Goal: Book appointment/travel/reservation

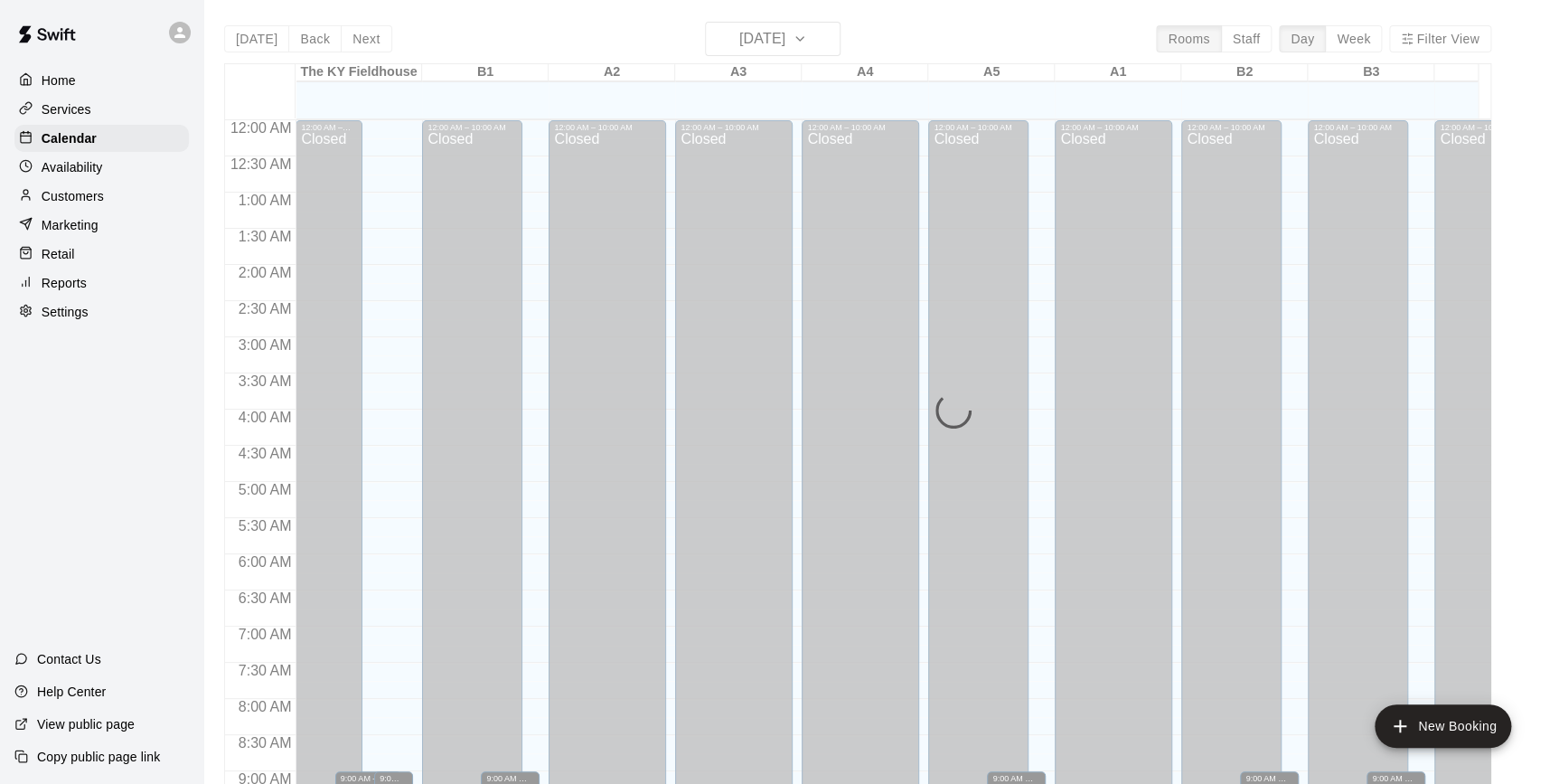
scroll to position [859, 0]
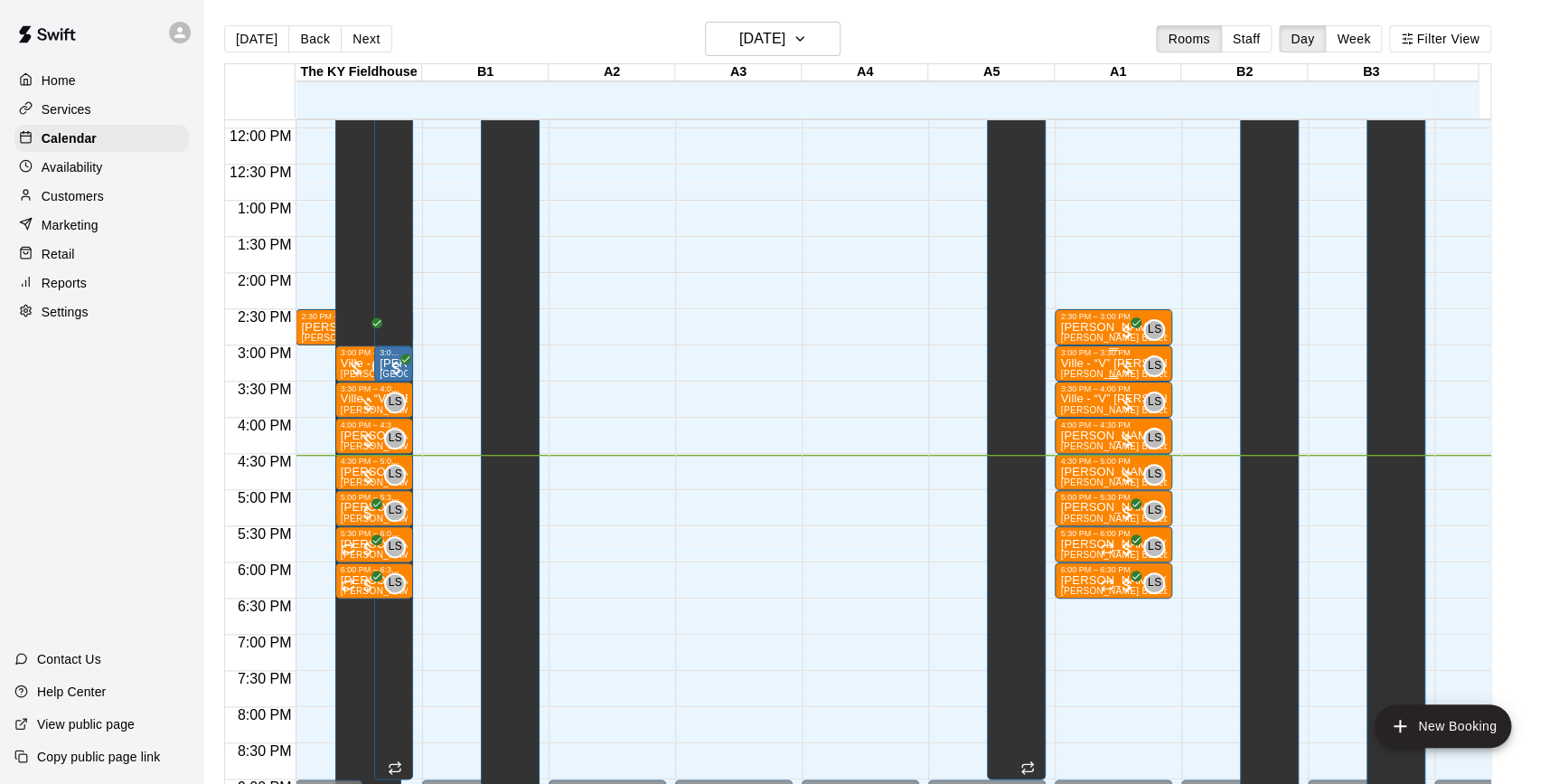
click at [1120, 361] on div at bounding box center [1128, 368] width 18 height 18
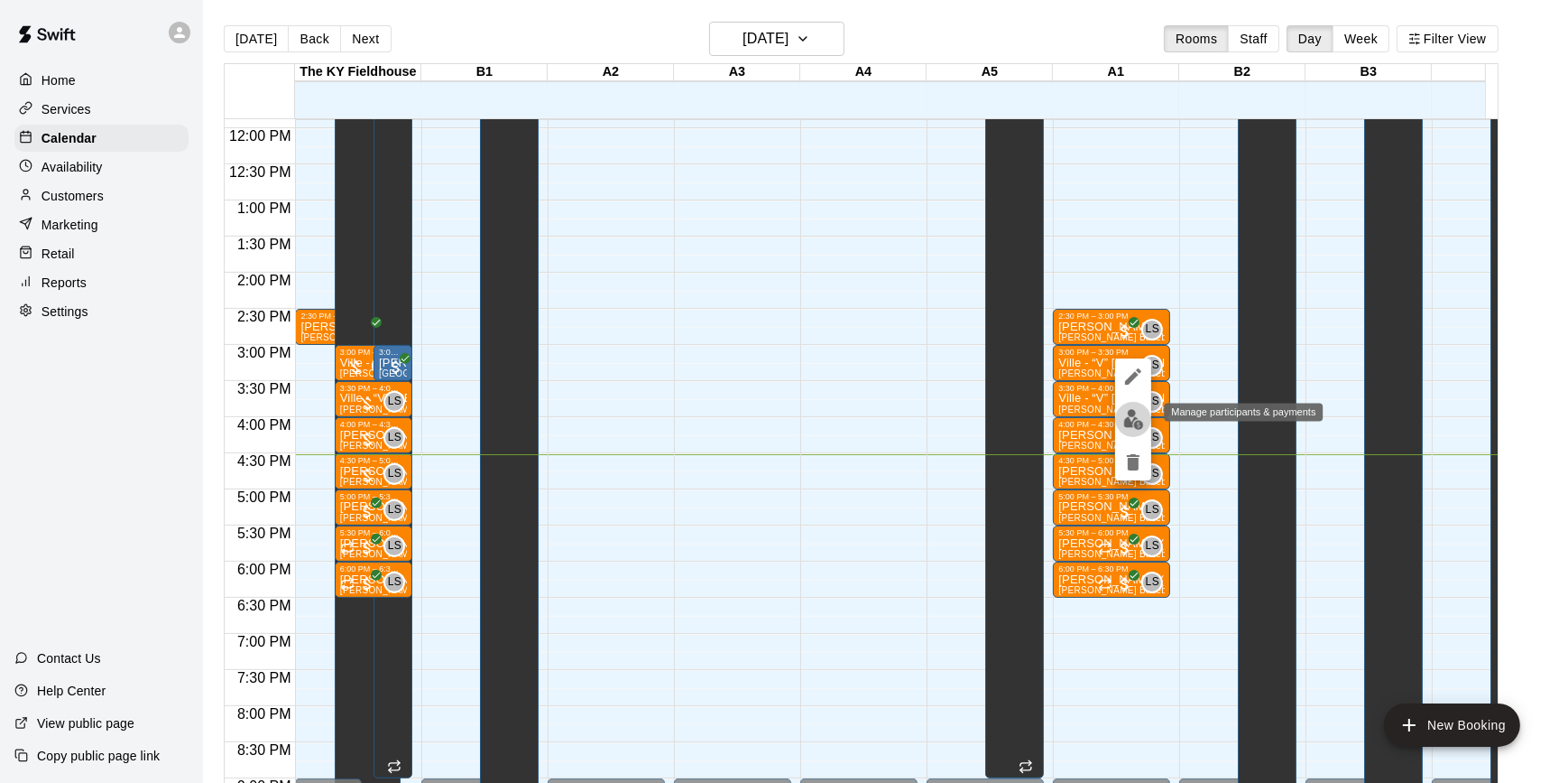
click at [1136, 424] on img "edit" at bounding box center [1133, 419] width 21 height 21
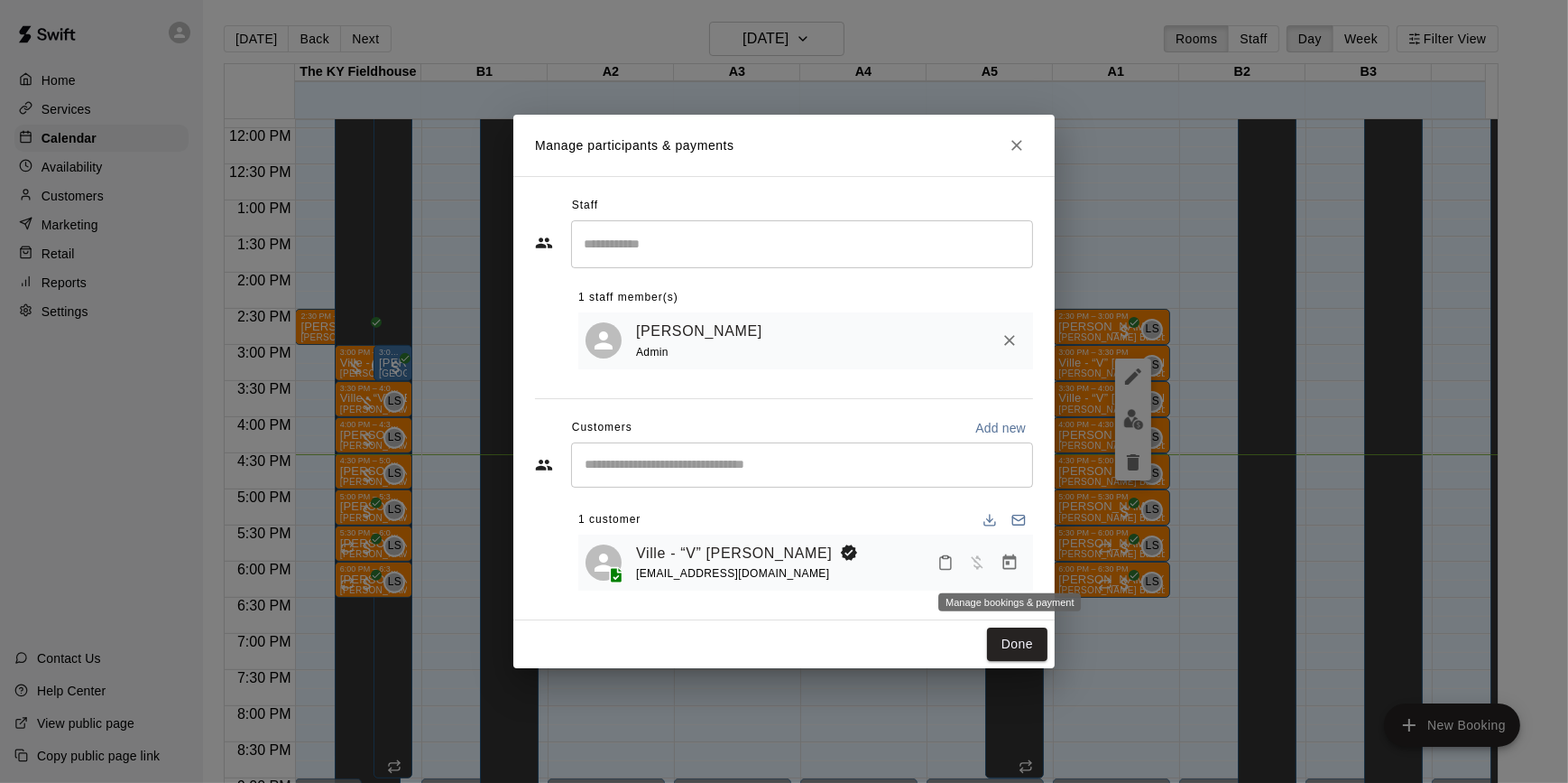
click at [1012, 578] on button "Manage bookings & payment" at bounding box center [1010, 562] width 33 height 33
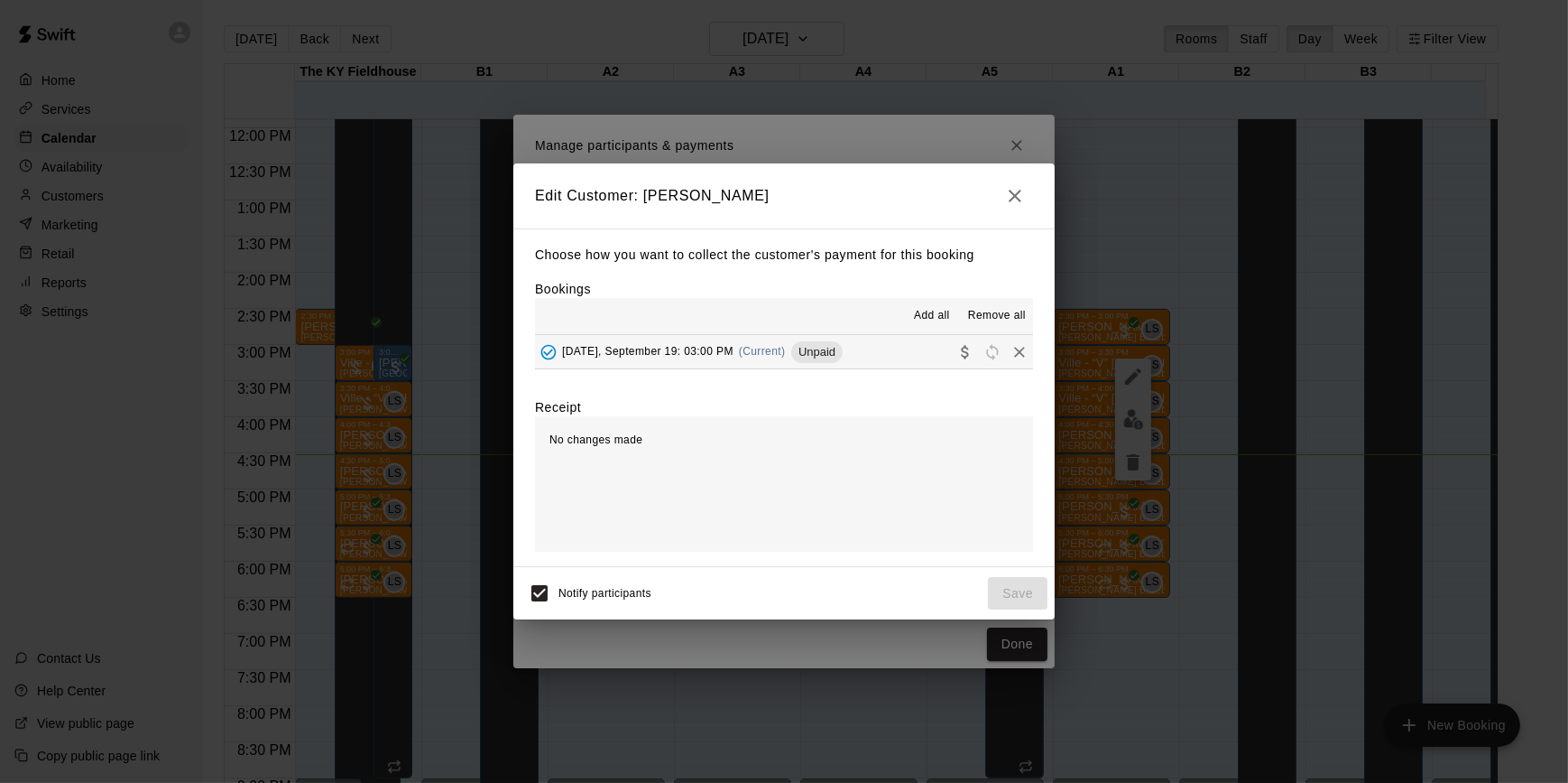
click at [739, 347] on span "(Current)" at bounding box center [763, 351] width 47 height 13
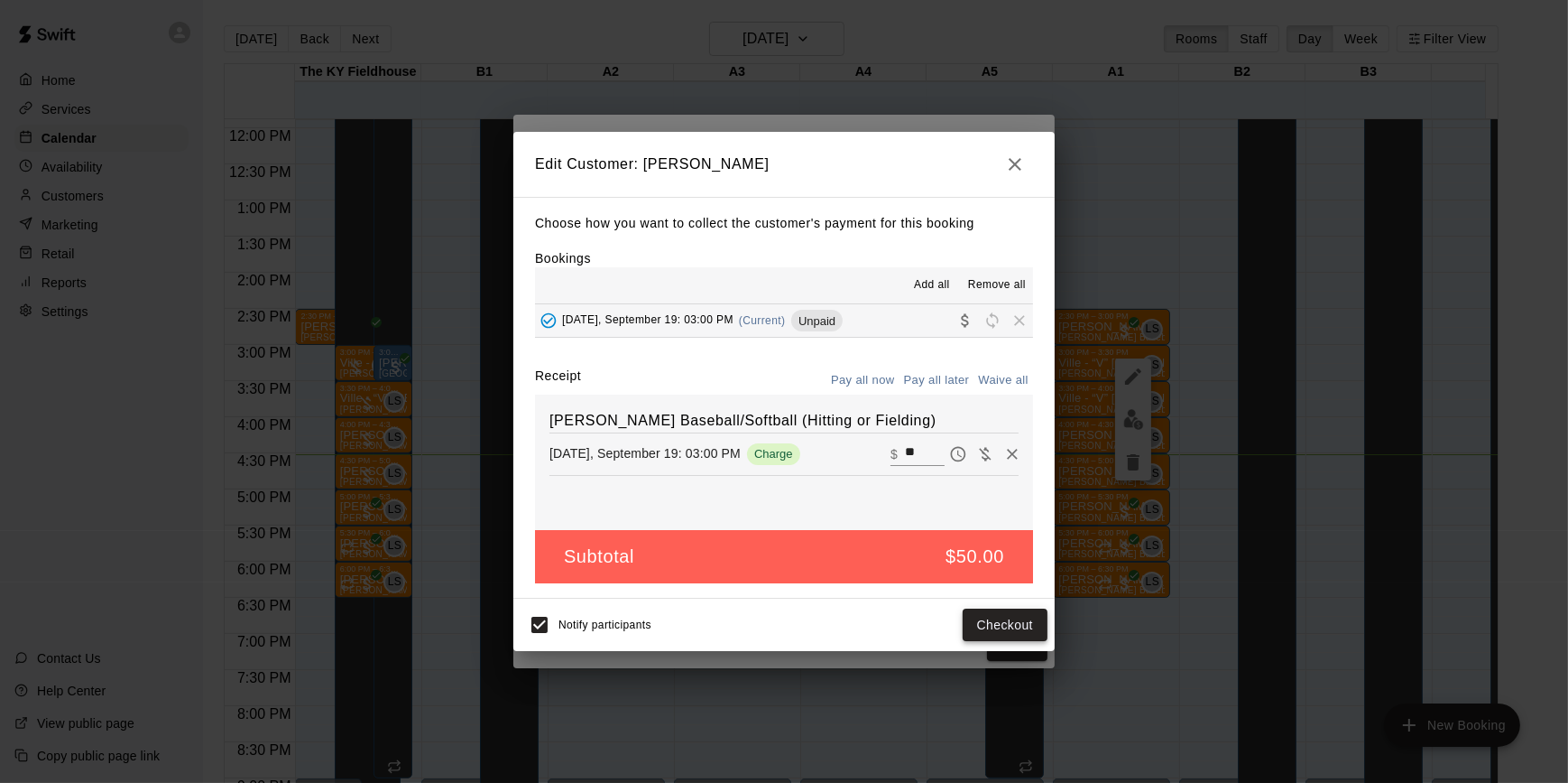
click at [1005, 624] on button "Checkout" at bounding box center [1005, 625] width 85 height 33
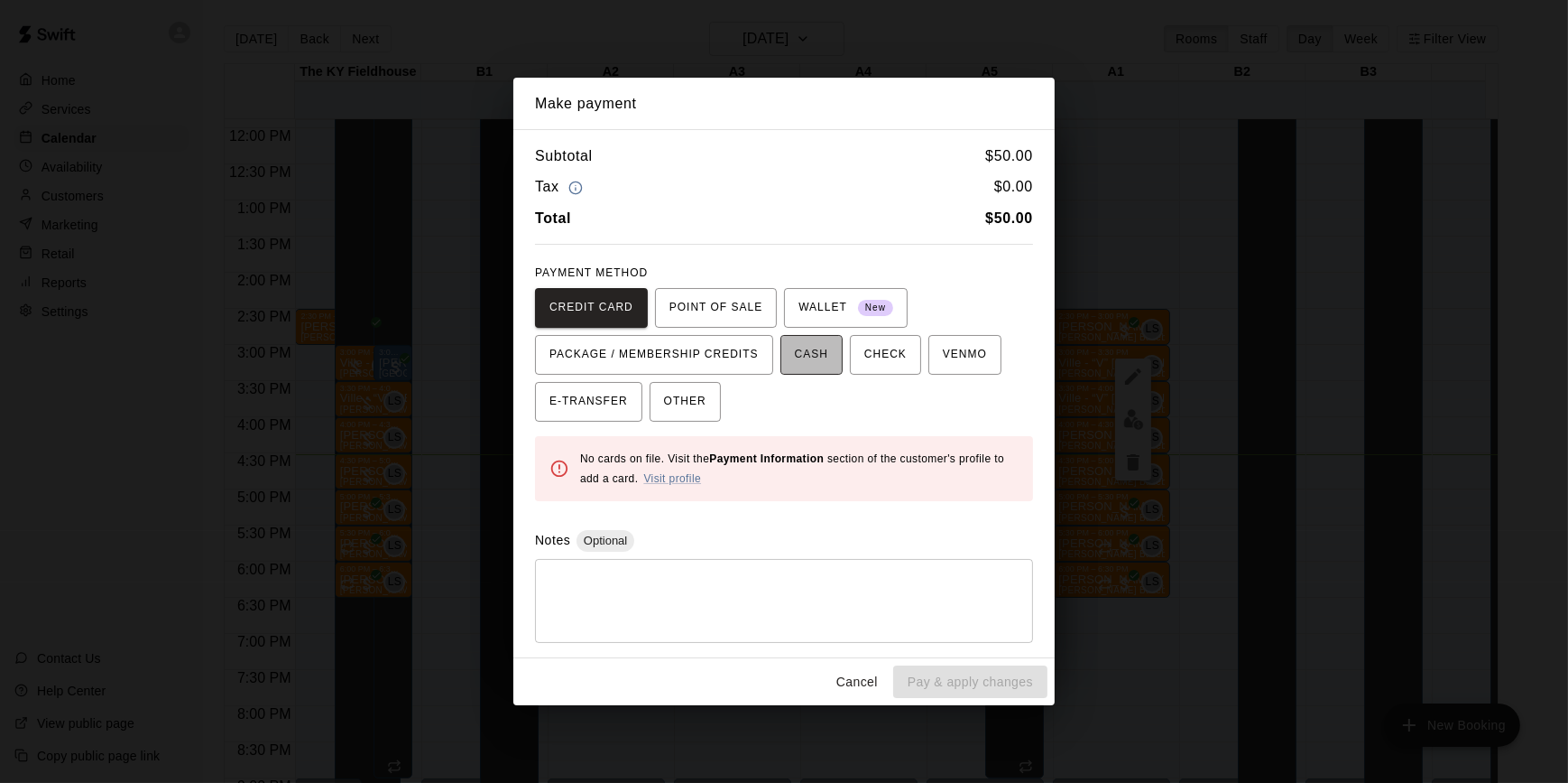
click at [808, 352] on span "CASH" at bounding box center [812, 355] width 33 height 29
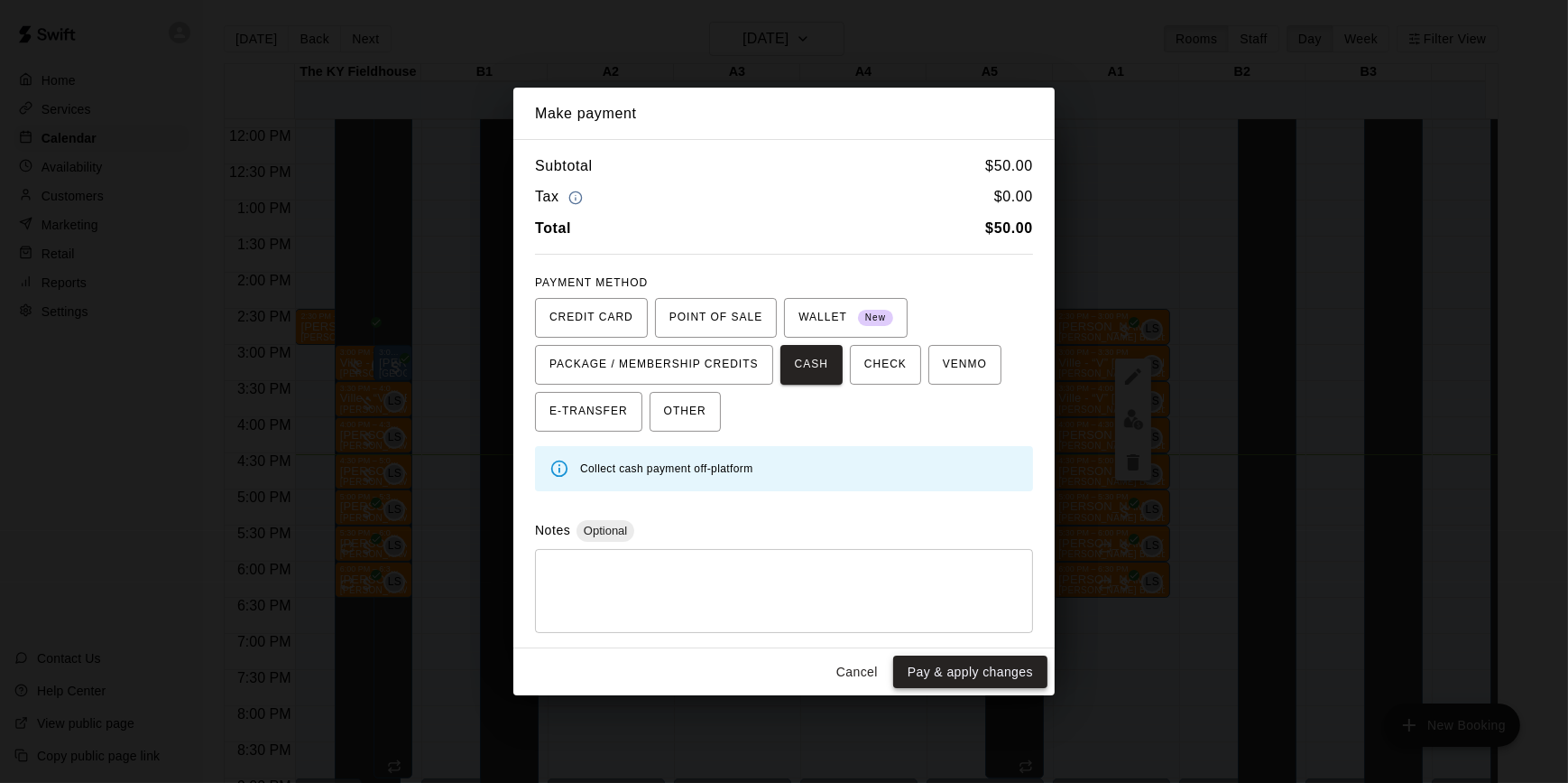
click at [981, 670] on button "Pay & apply changes" at bounding box center [970, 672] width 155 height 33
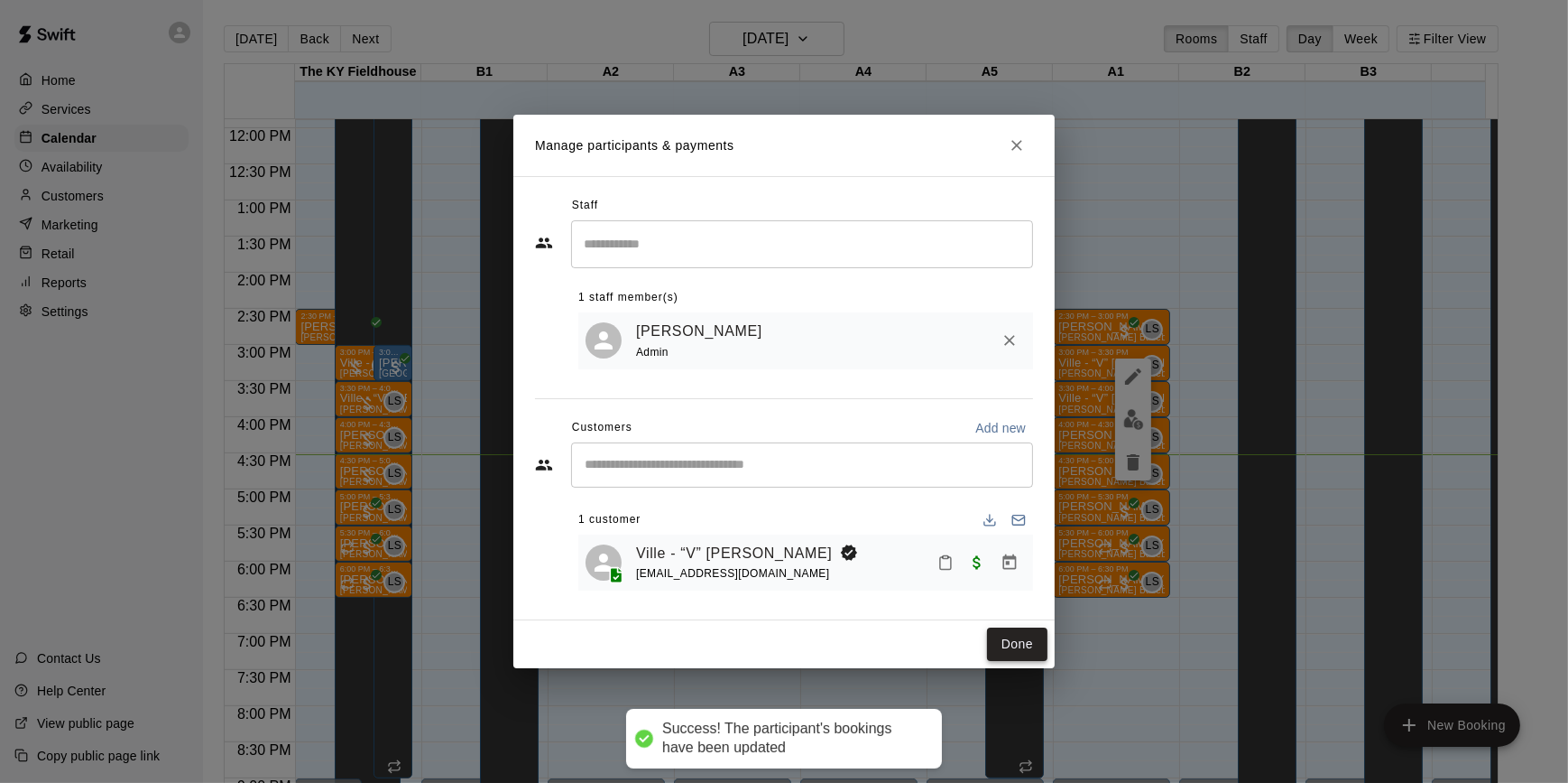
click at [1002, 647] on button "Done" at bounding box center [1017, 644] width 61 height 33
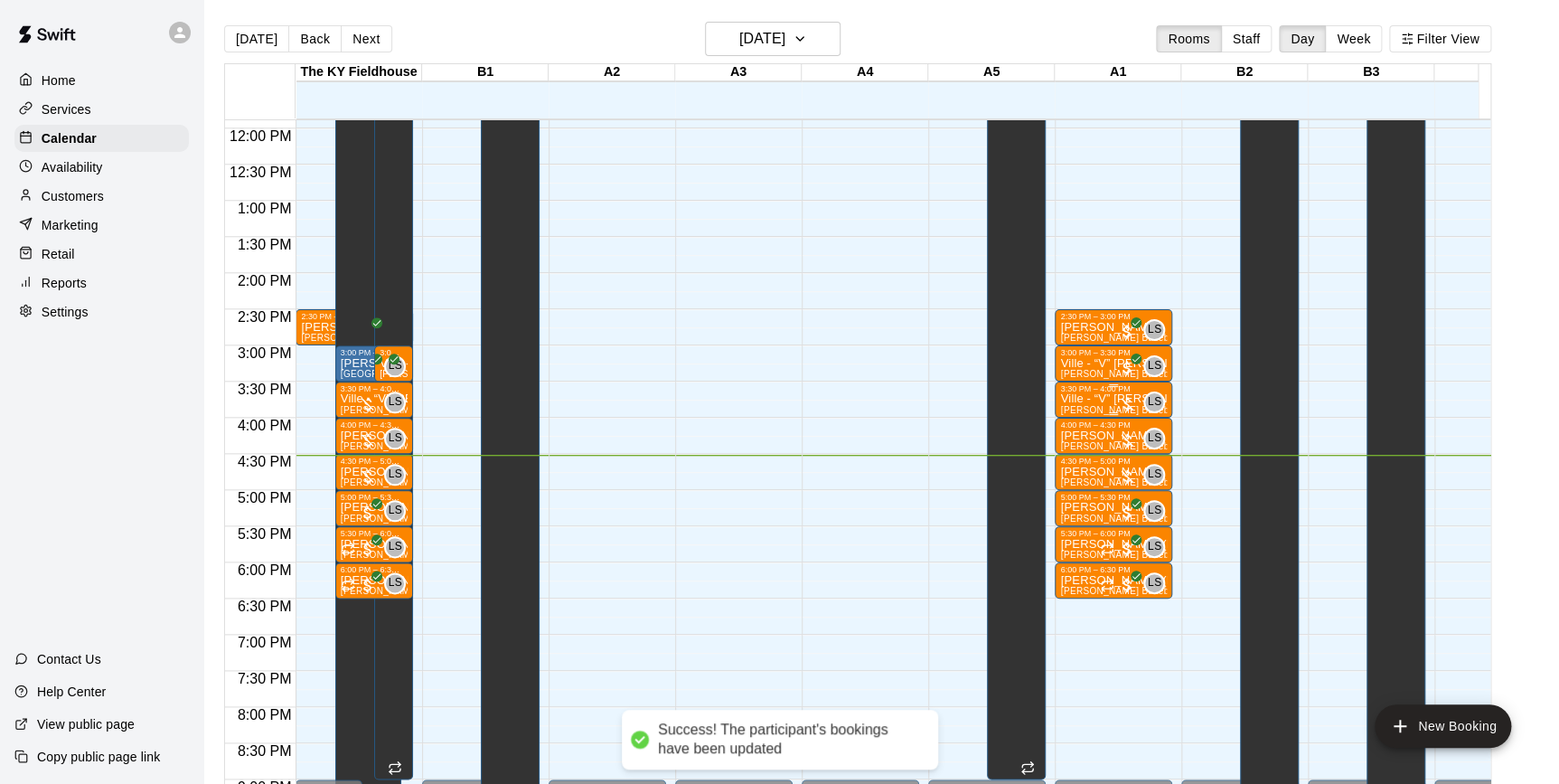
click at [1124, 402] on div at bounding box center [1128, 404] width 18 height 18
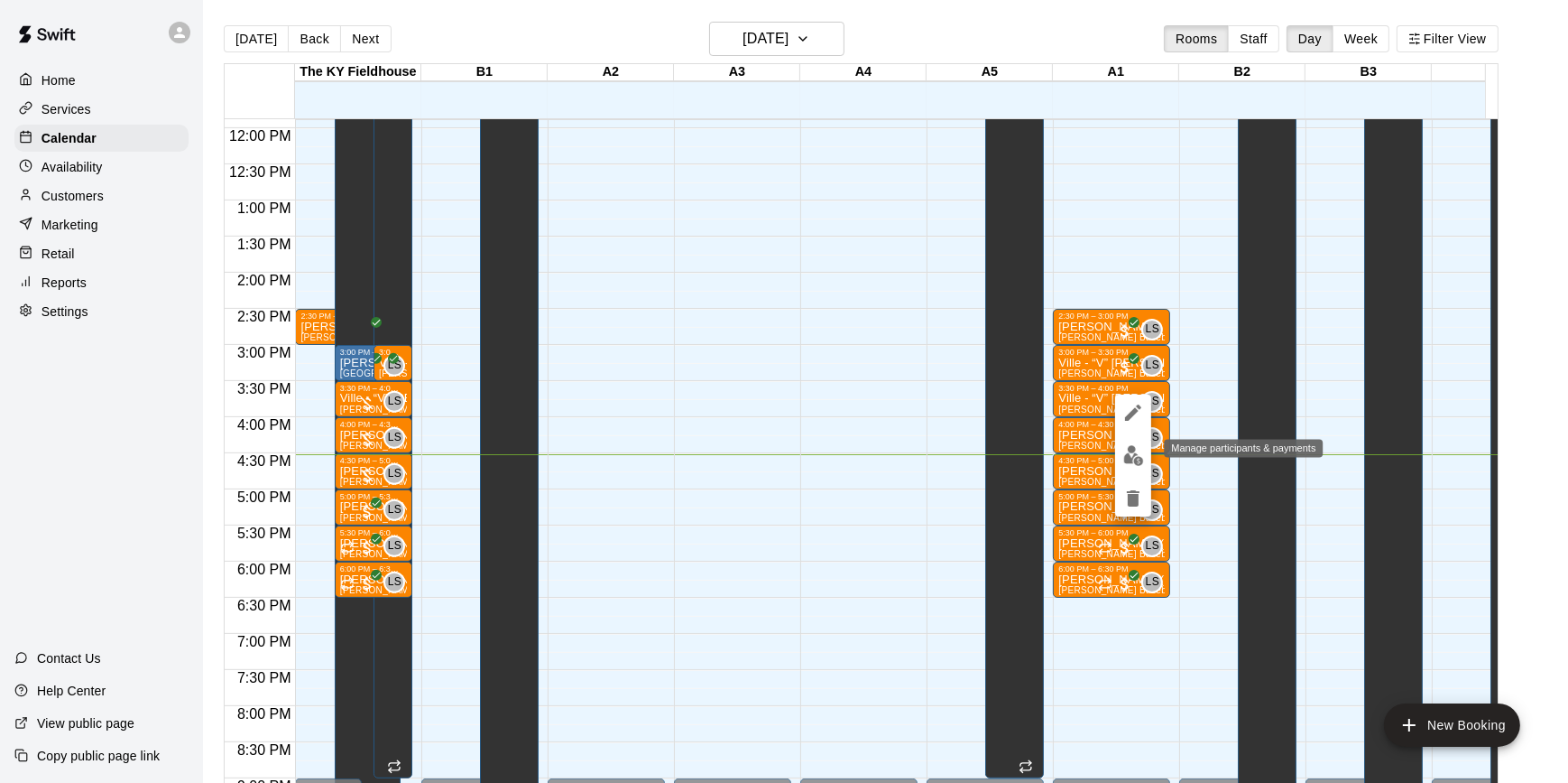
click at [1126, 457] on img "edit" at bounding box center [1133, 455] width 21 height 21
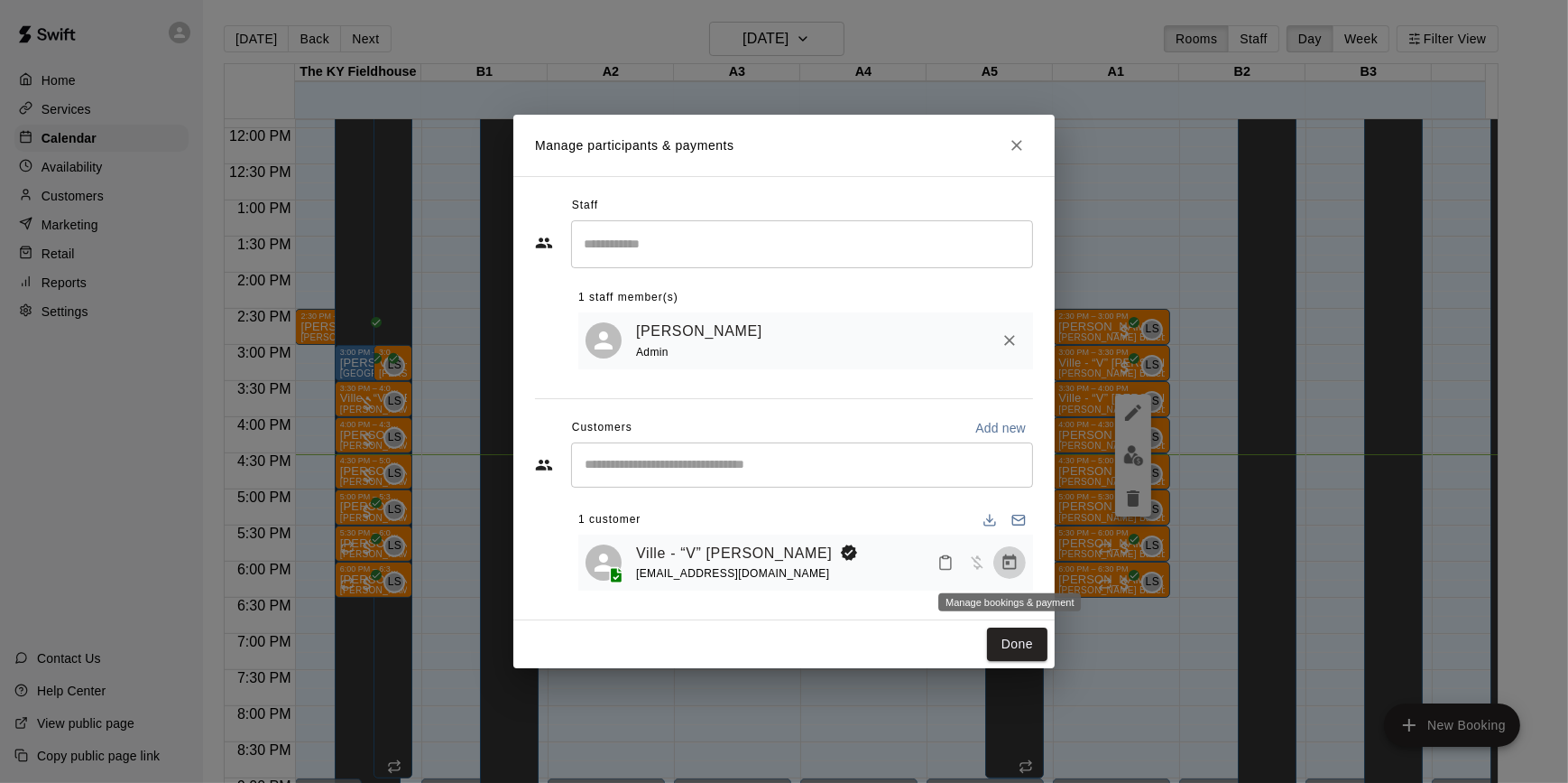
click at [1011, 561] on icon "Manage bookings & payment" at bounding box center [1010, 562] width 18 height 18
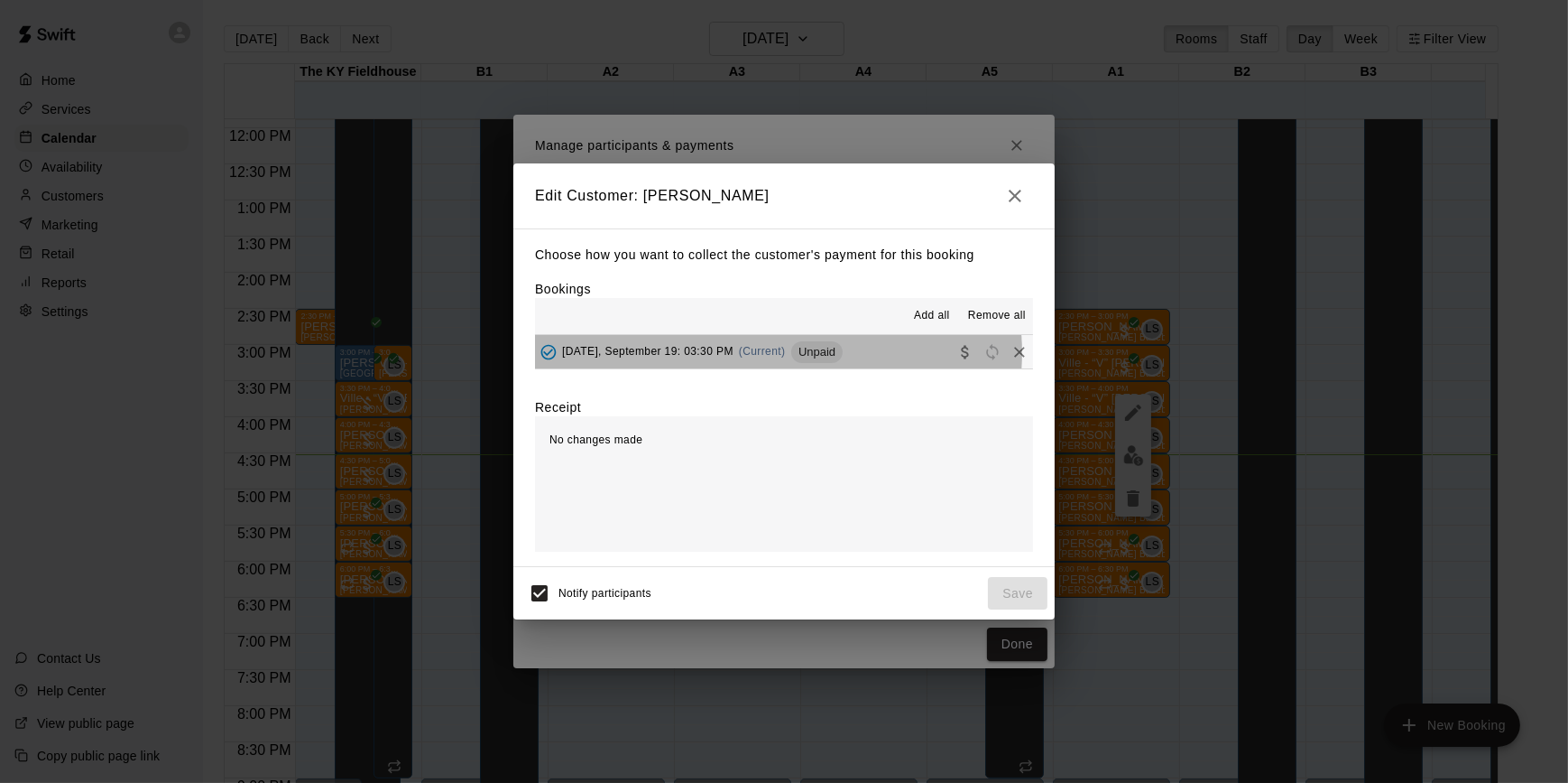
click at [772, 354] on span "(Current)" at bounding box center [763, 351] width 47 height 13
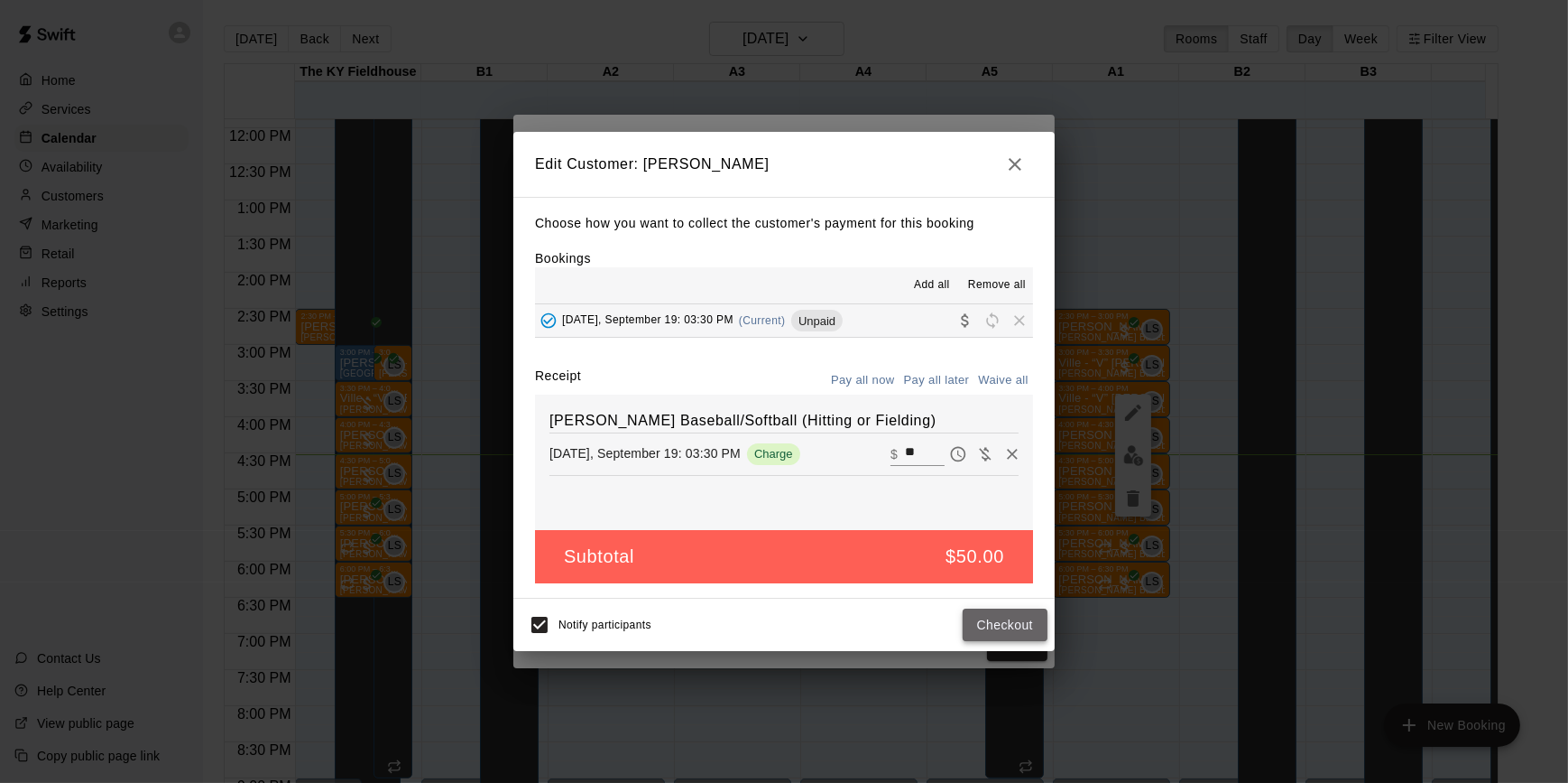
click at [1019, 615] on button "Checkout" at bounding box center [1005, 625] width 85 height 33
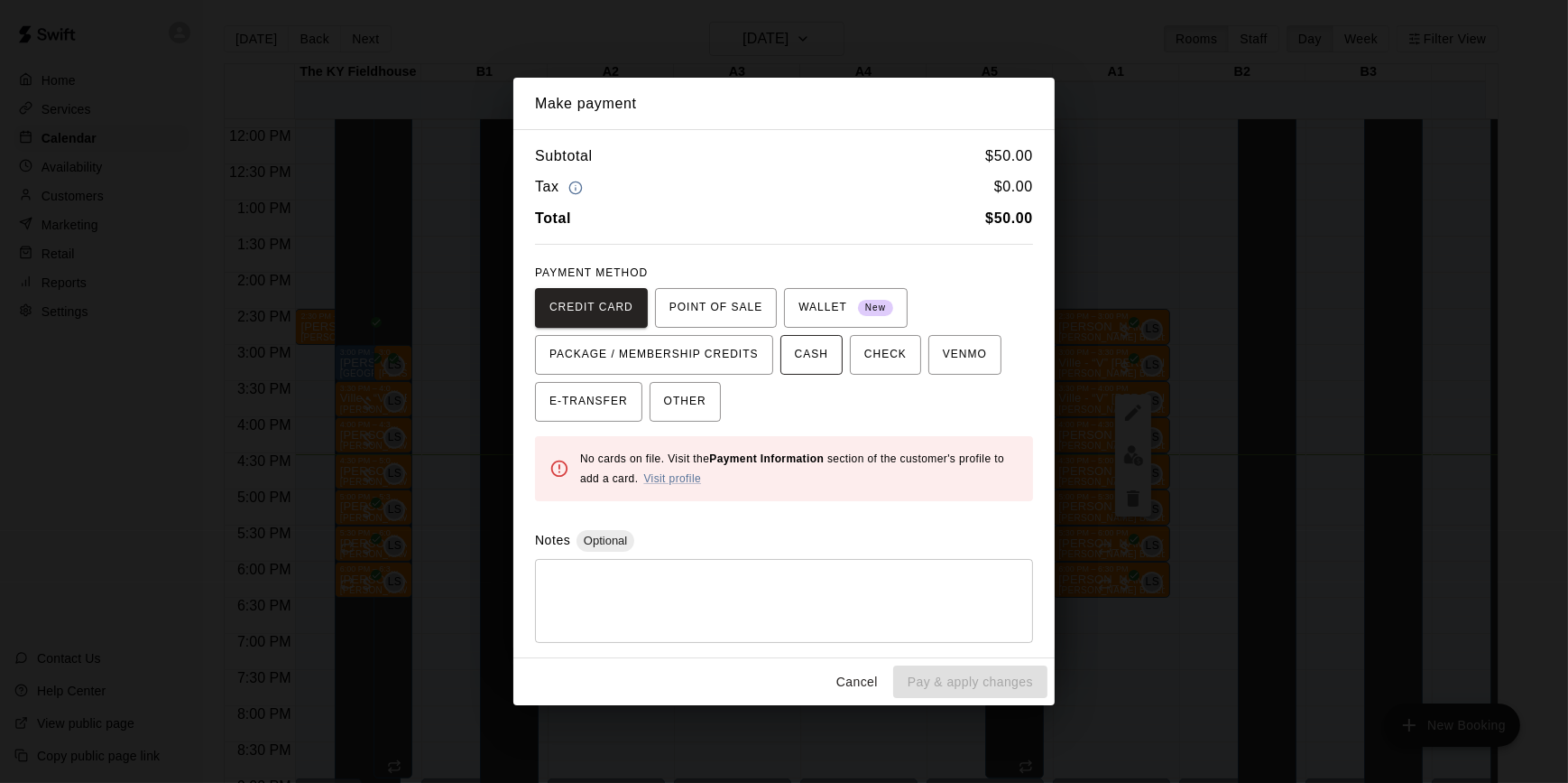
click at [811, 371] on button "CASH" at bounding box center [812, 355] width 62 height 40
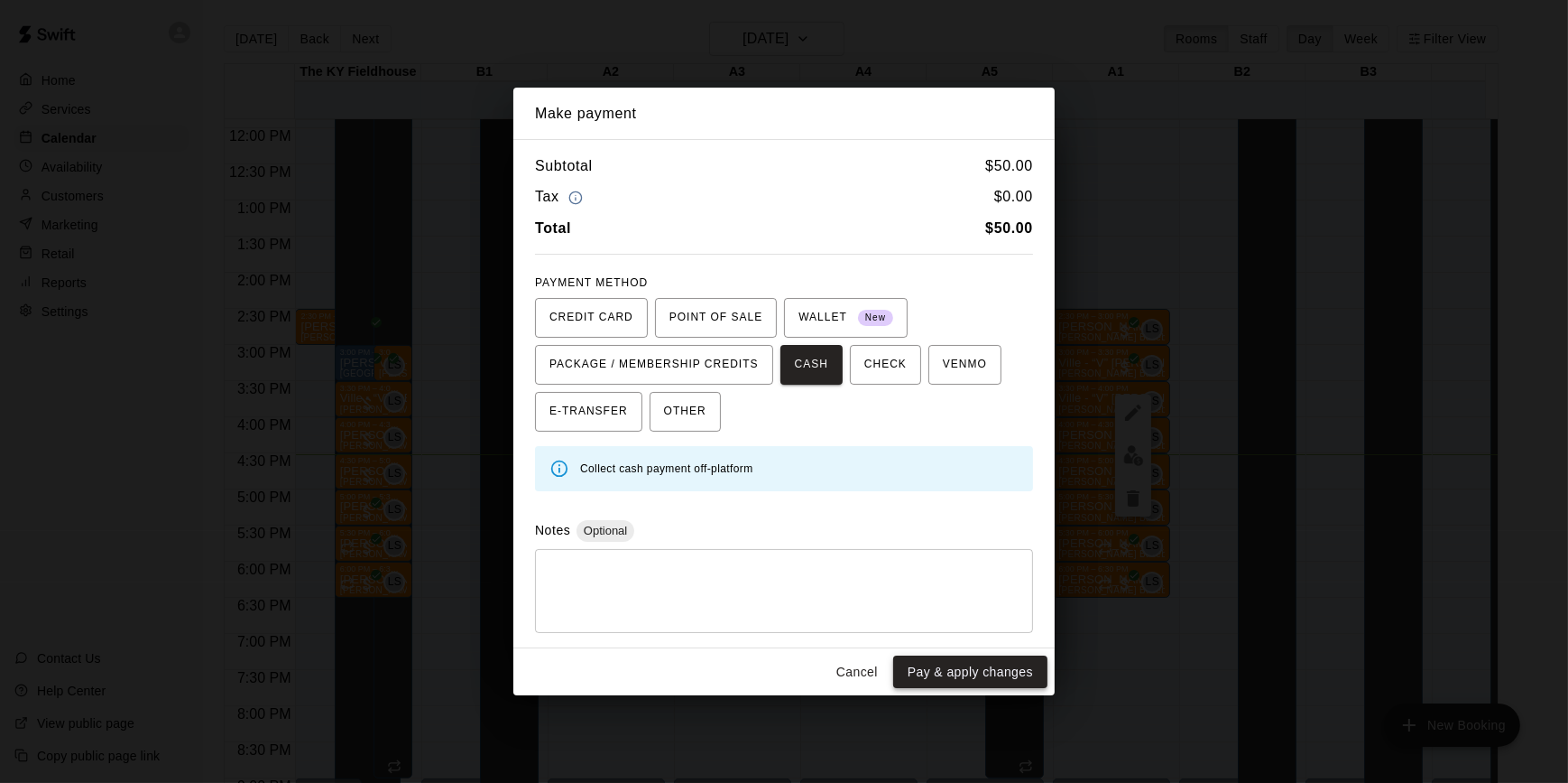
click at [973, 677] on button "Pay & apply changes" at bounding box center [970, 672] width 155 height 33
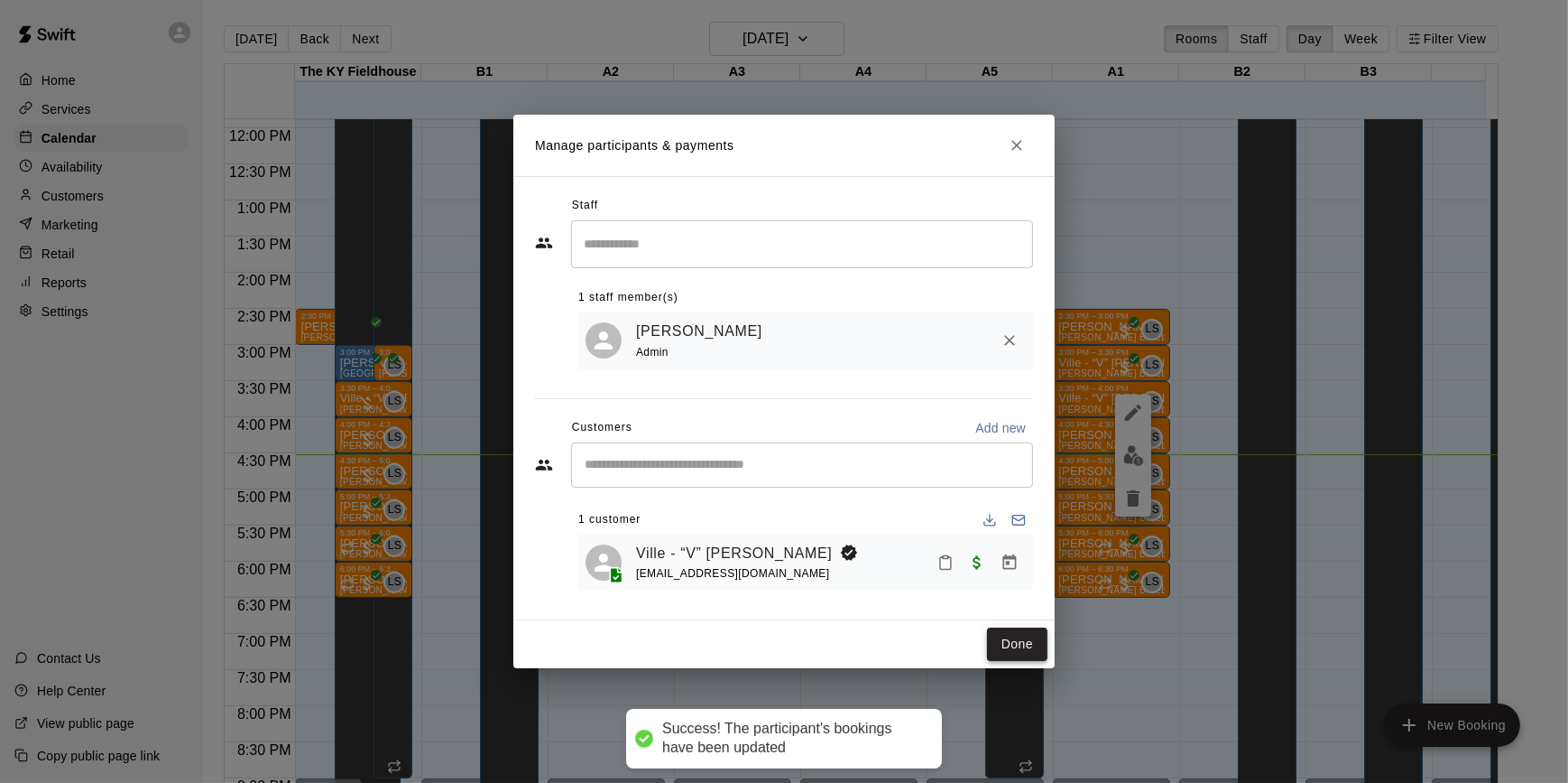
click at [1005, 652] on button "Done" at bounding box center [1017, 644] width 61 height 33
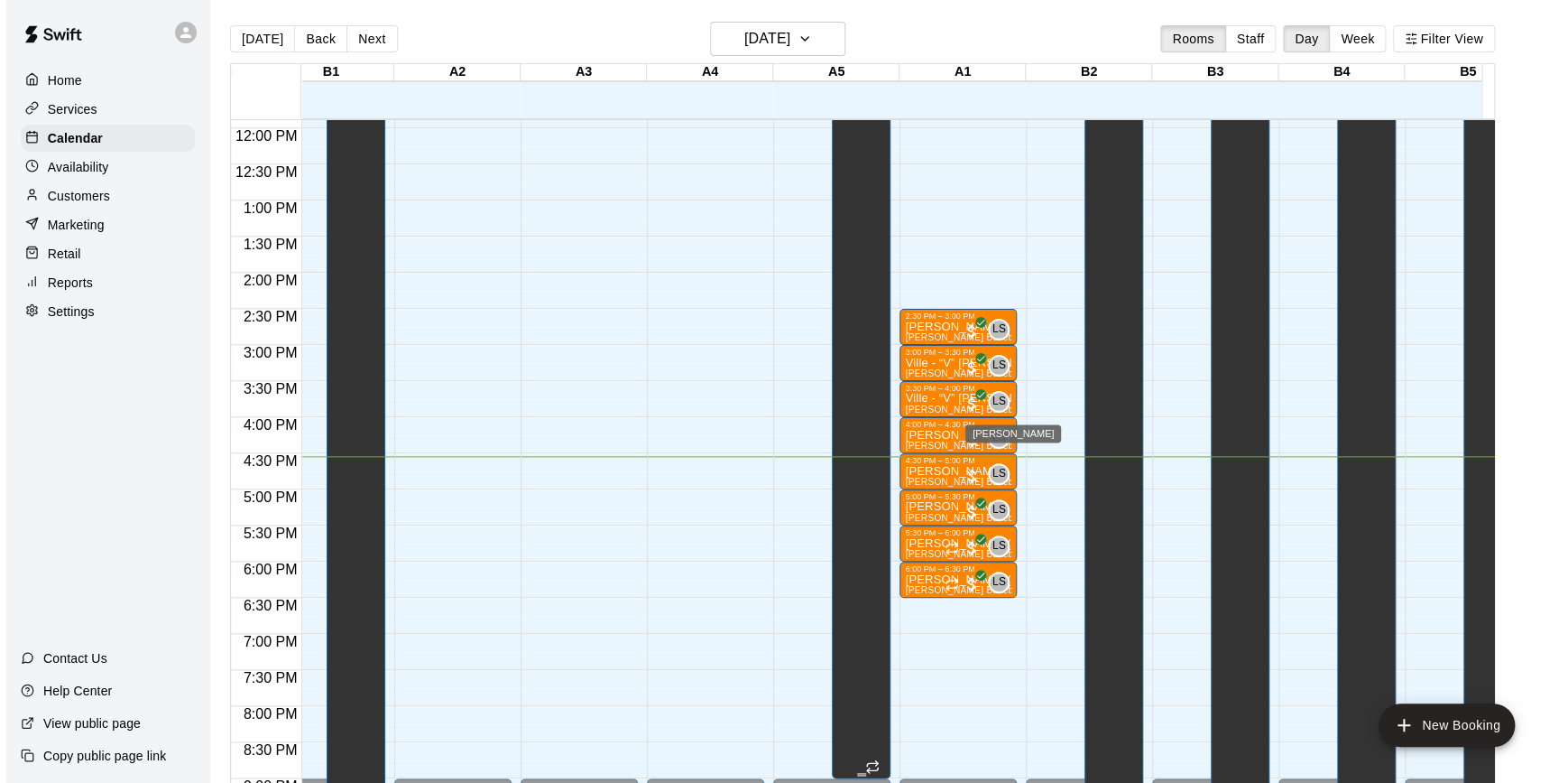
scroll to position [0, 0]
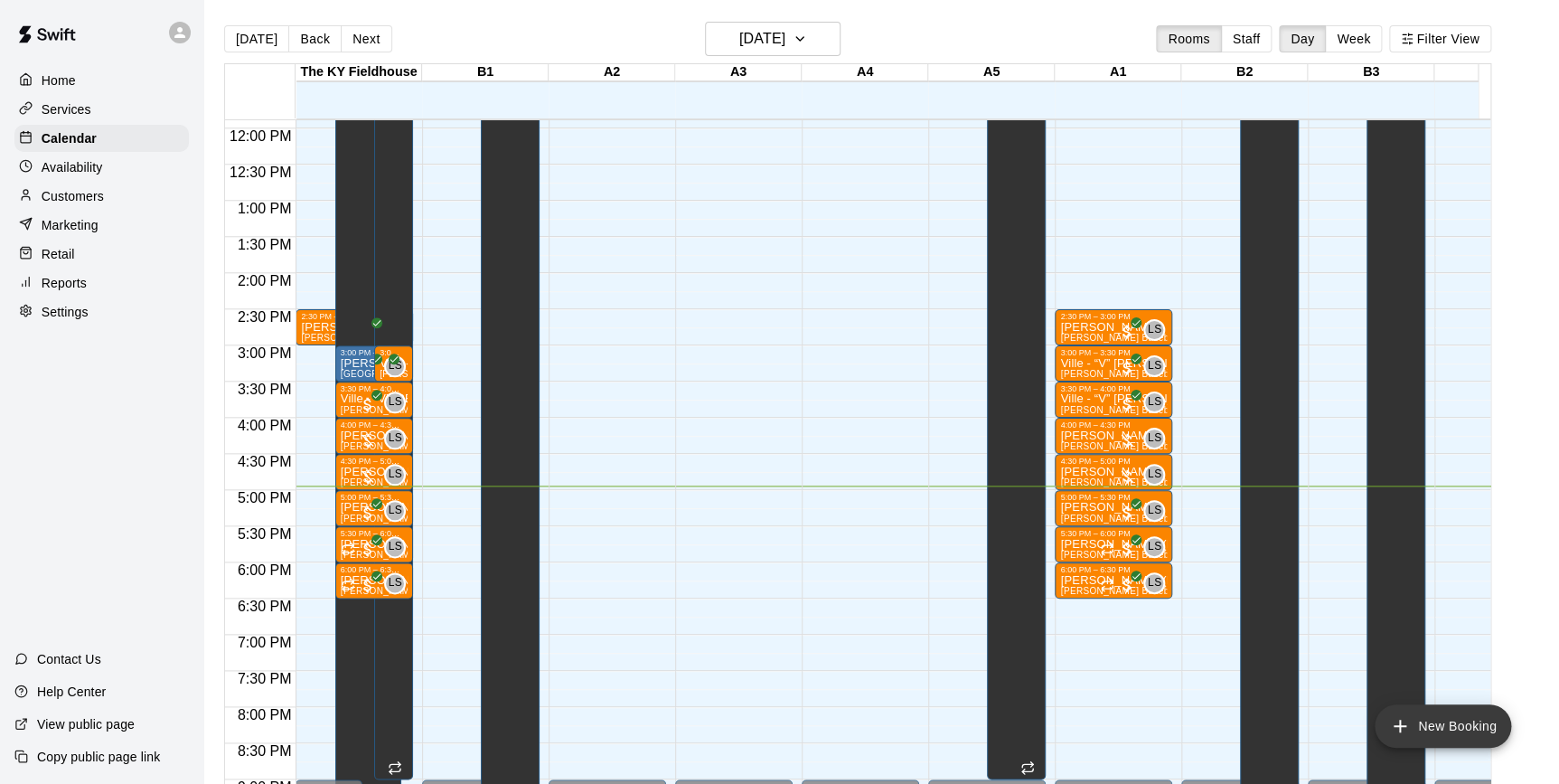
click at [1464, 715] on button "New Booking" at bounding box center [1443, 726] width 137 height 44
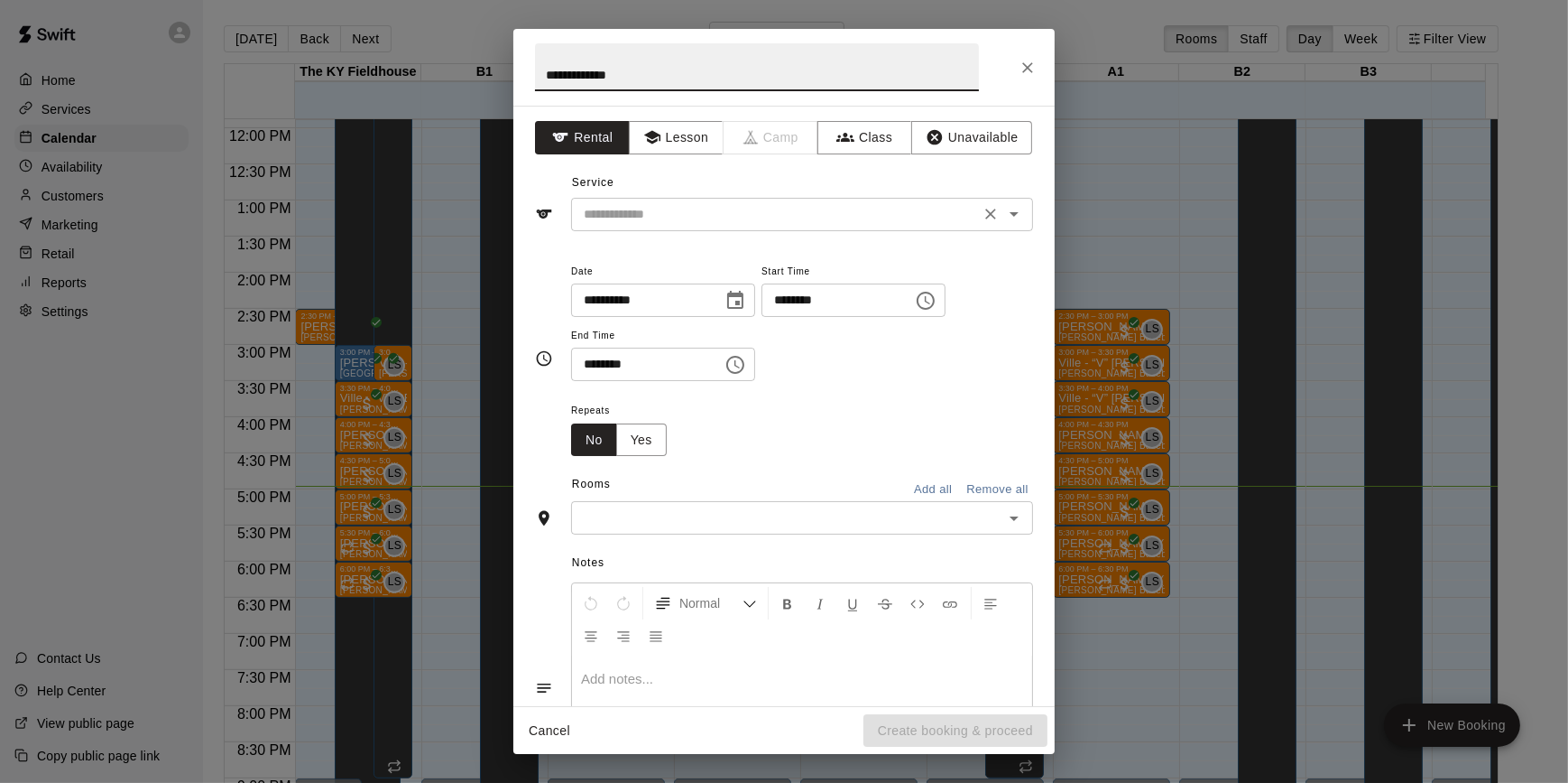
type input "**********"
click at [622, 215] on input "text" at bounding box center [775, 214] width 398 height 23
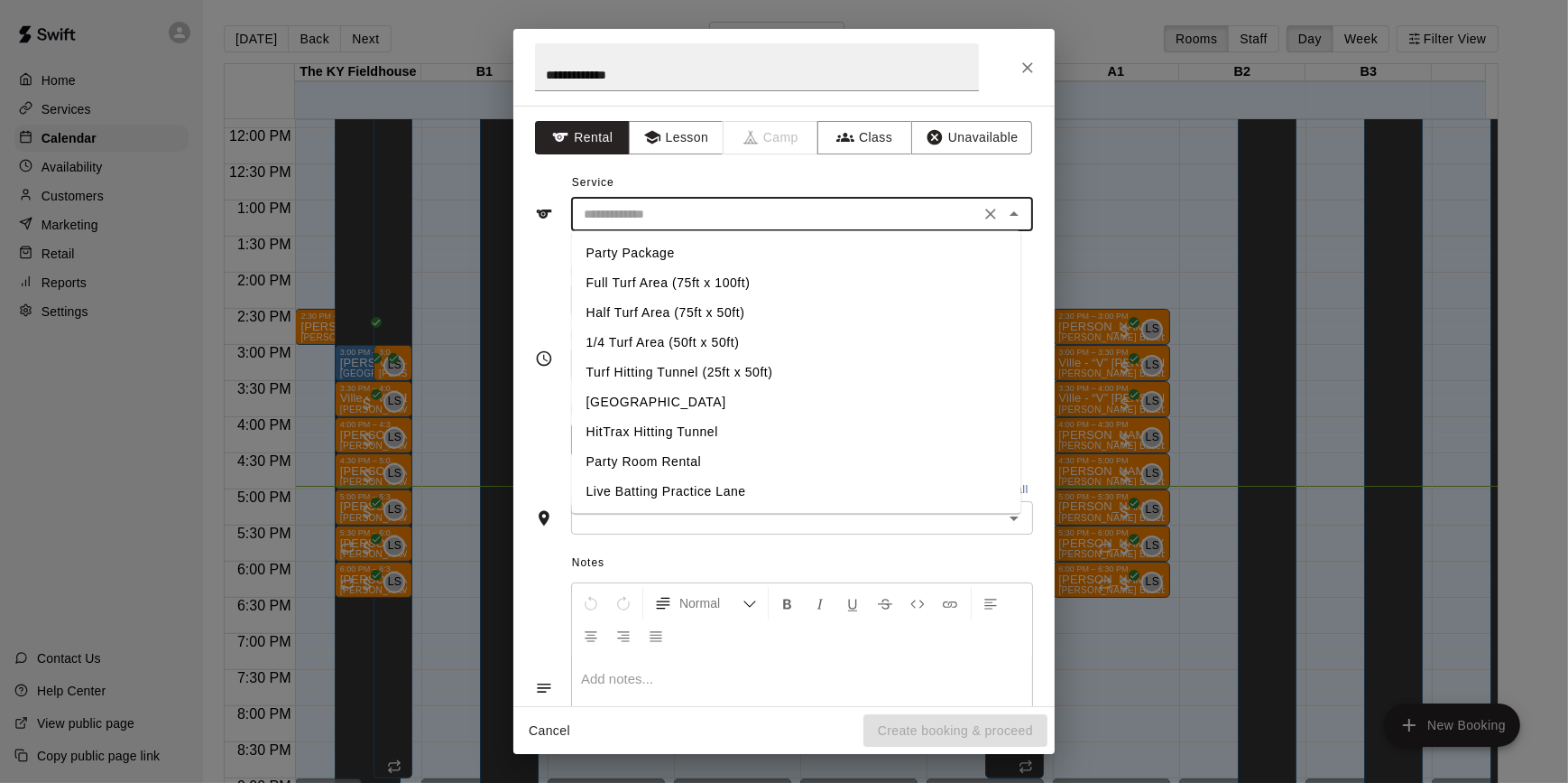
click at [628, 372] on li "Turf Hitting Tunnel (25ft x 50ft)" at bounding box center [796, 372] width 450 height 30
type input "**********"
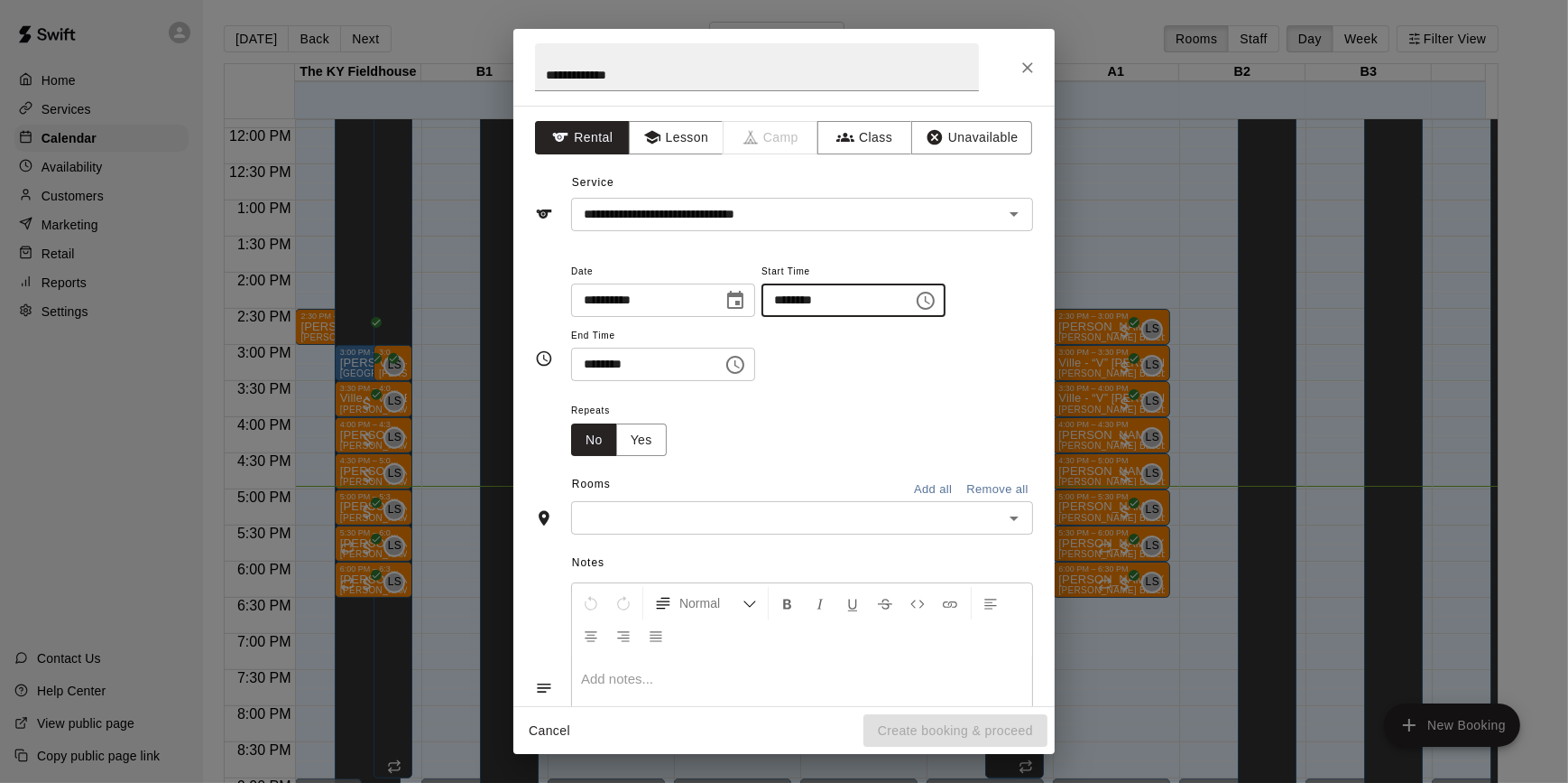
click at [892, 292] on input "********" at bounding box center [832, 300] width 139 height 33
drag, startPoint x: 892, startPoint y: 292, endPoint x: 883, endPoint y: 297, distance: 10.3
click at [883, 297] on input "********" at bounding box center [832, 300] width 139 height 33
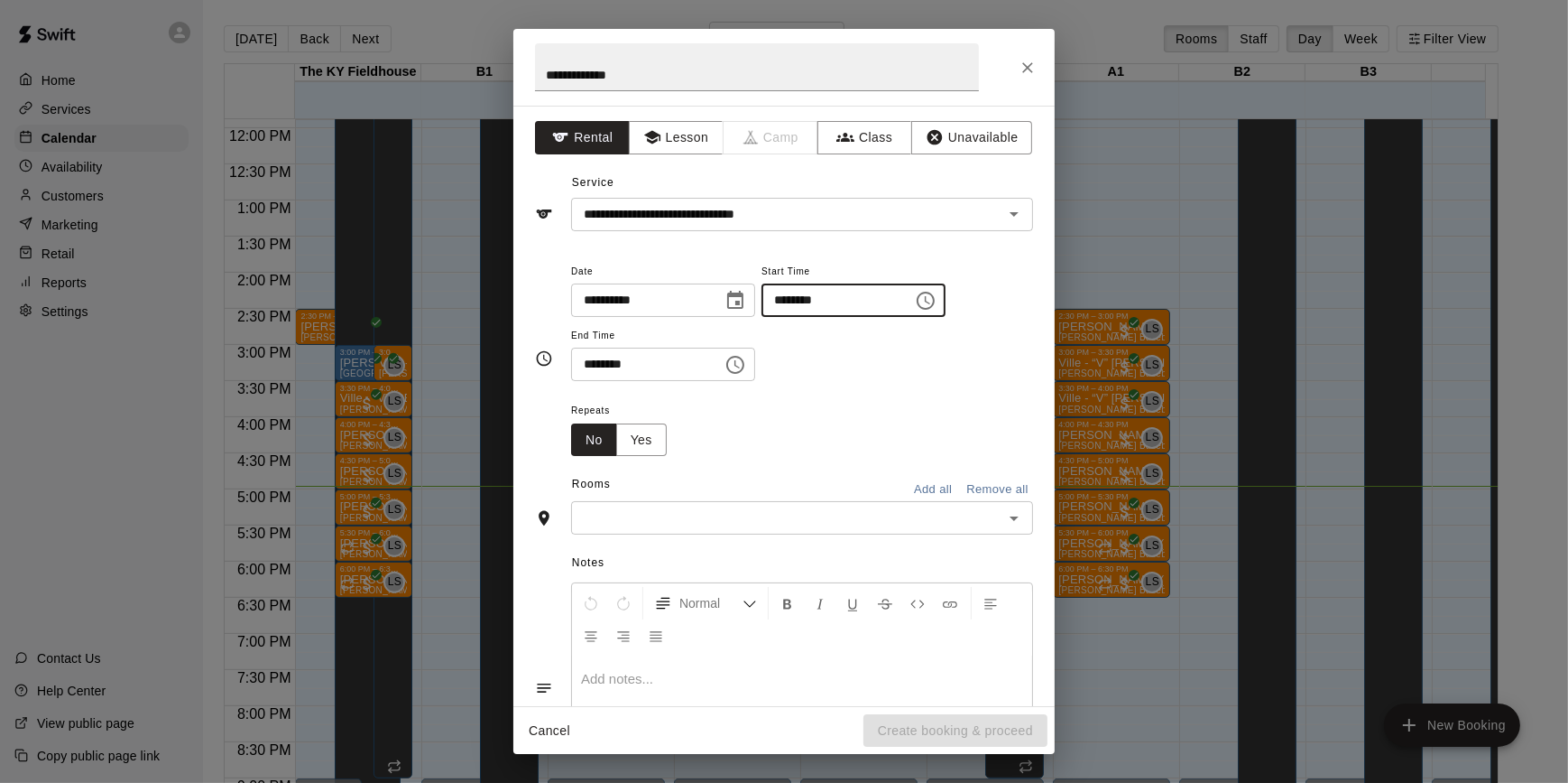
click at [847, 300] on input "********" at bounding box center [832, 300] width 139 height 33
type input "********"
click at [584, 362] on input "********" at bounding box center [641, 364] width 139 height 33
type input "********"
click at [596, 511] on input "text" at bounding box center [787, 517] width 422 height 23
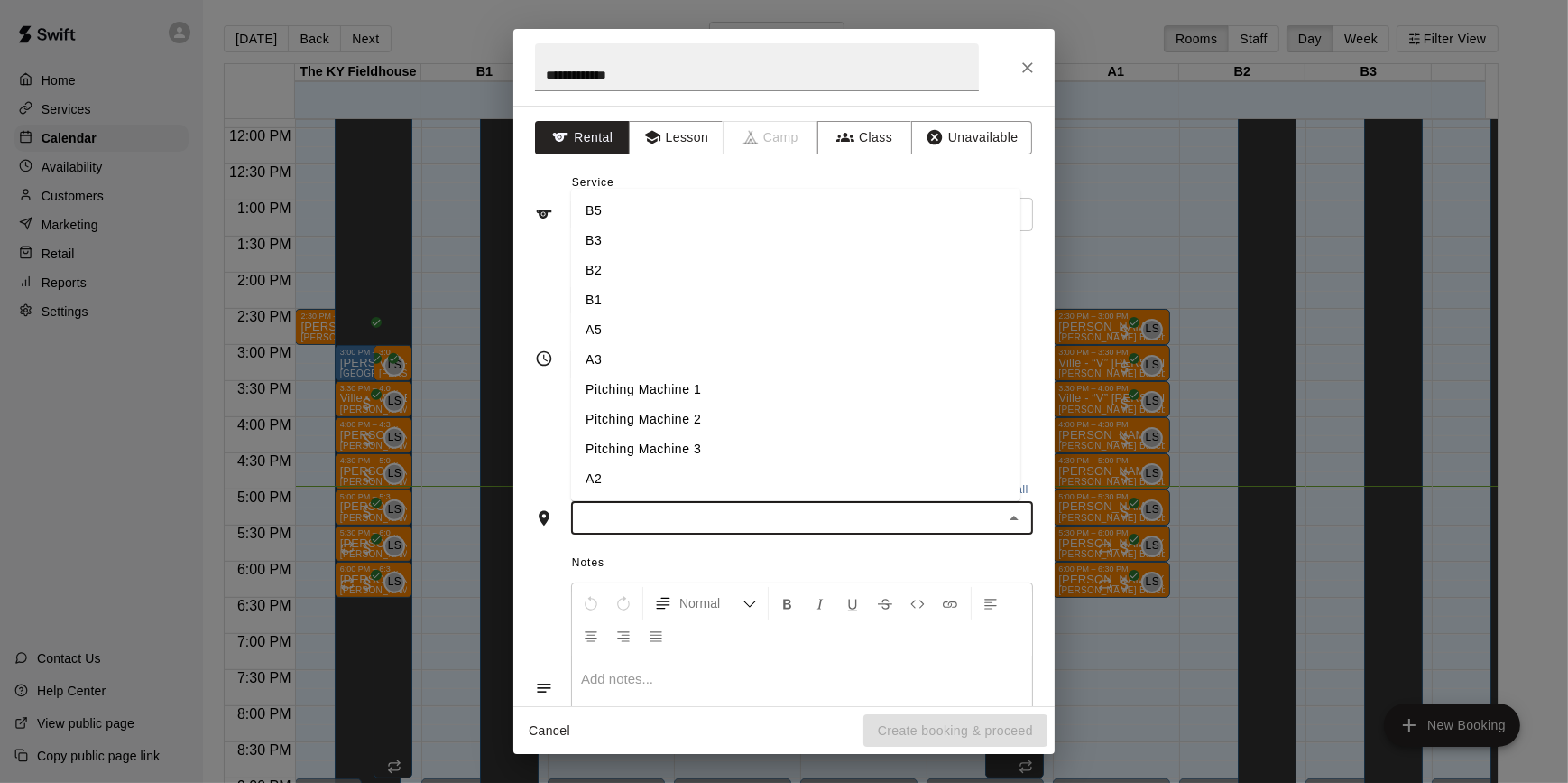
click at [617, 360] on li "A3" at bounding box center [795, 358] width 450 height 30
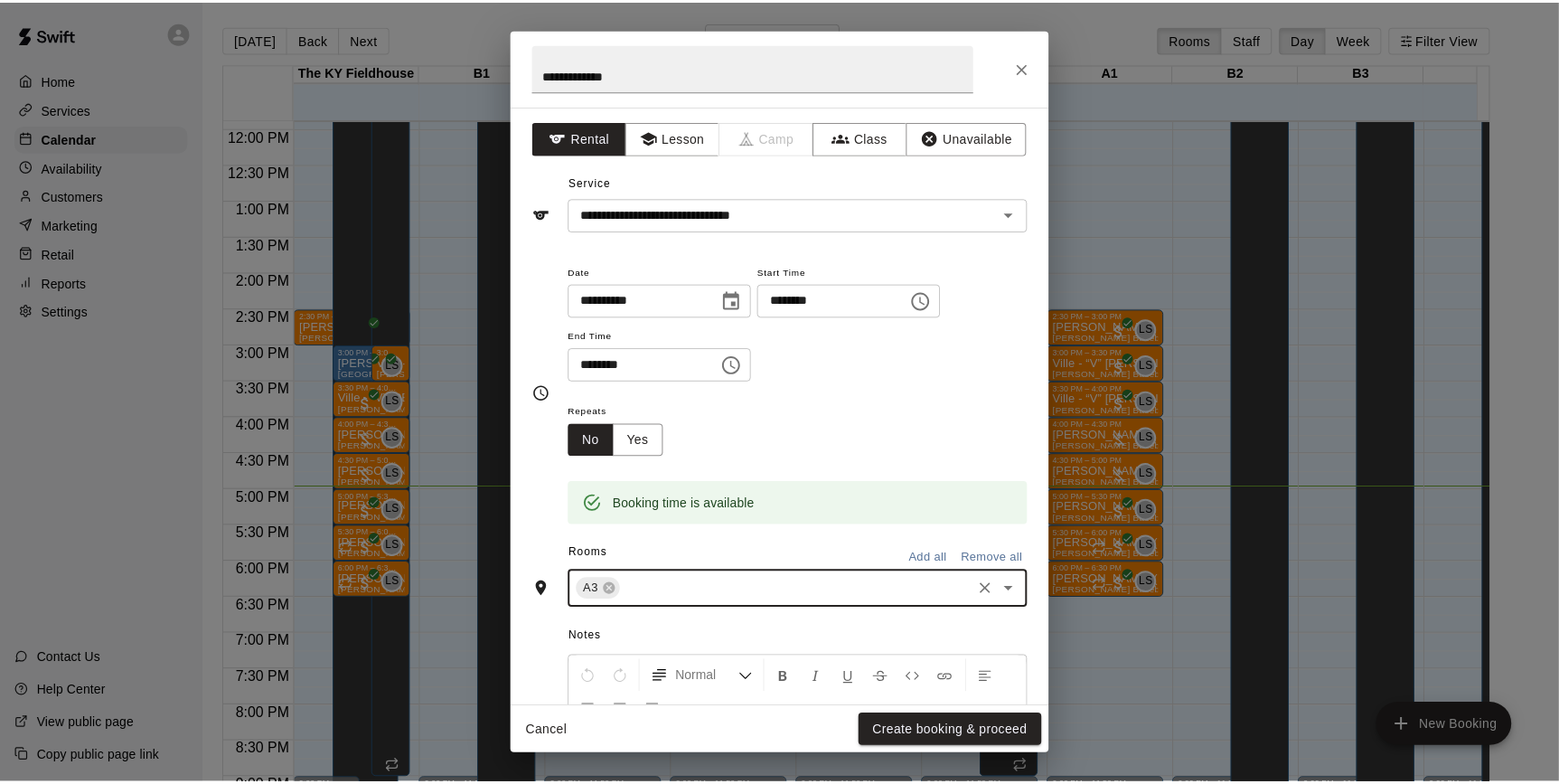
scroll to position [192, 0]
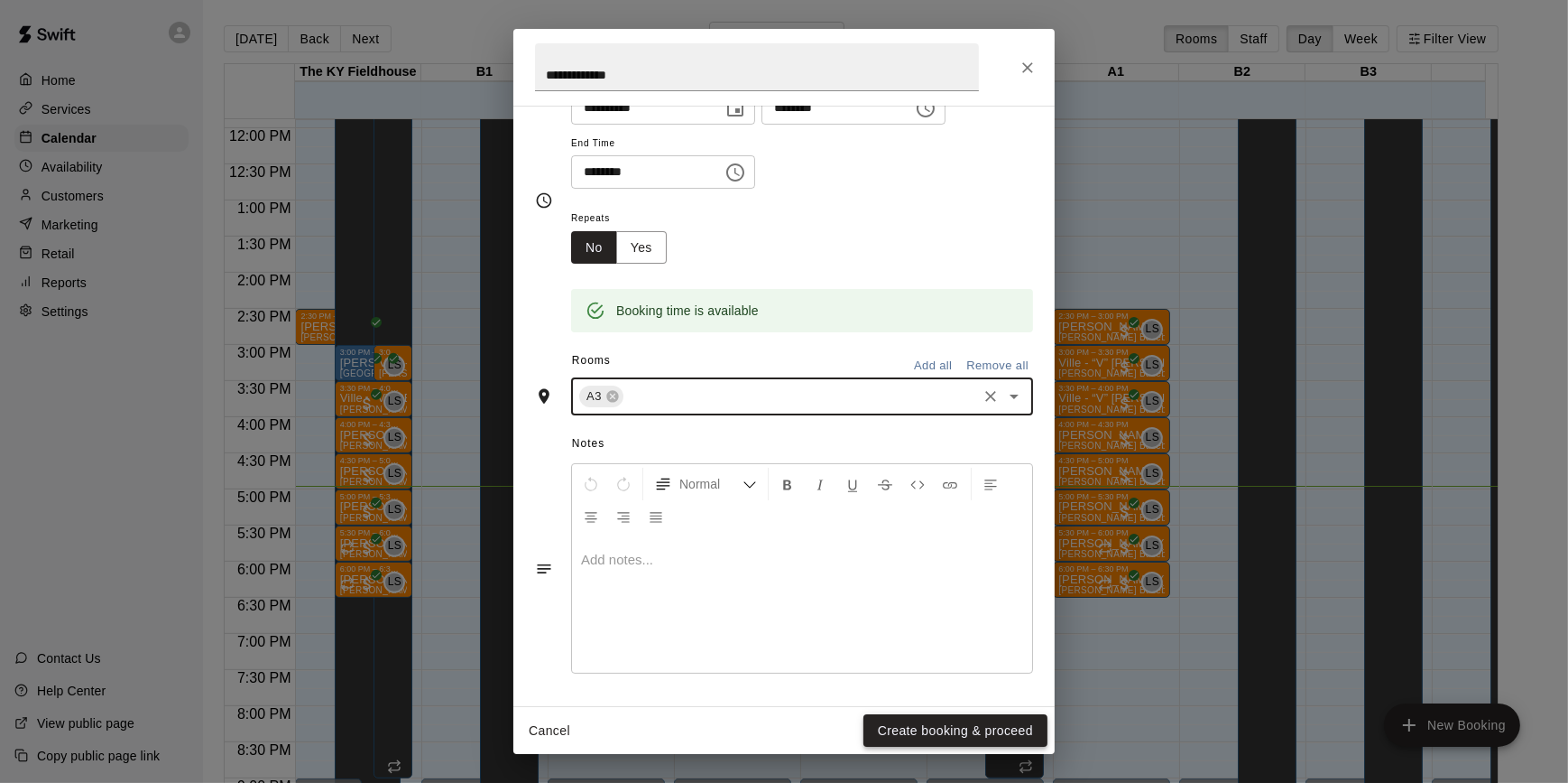
click at [957, 725] on button "Create booking & proceed" at bounding box center [955, 730] width 184 height 33
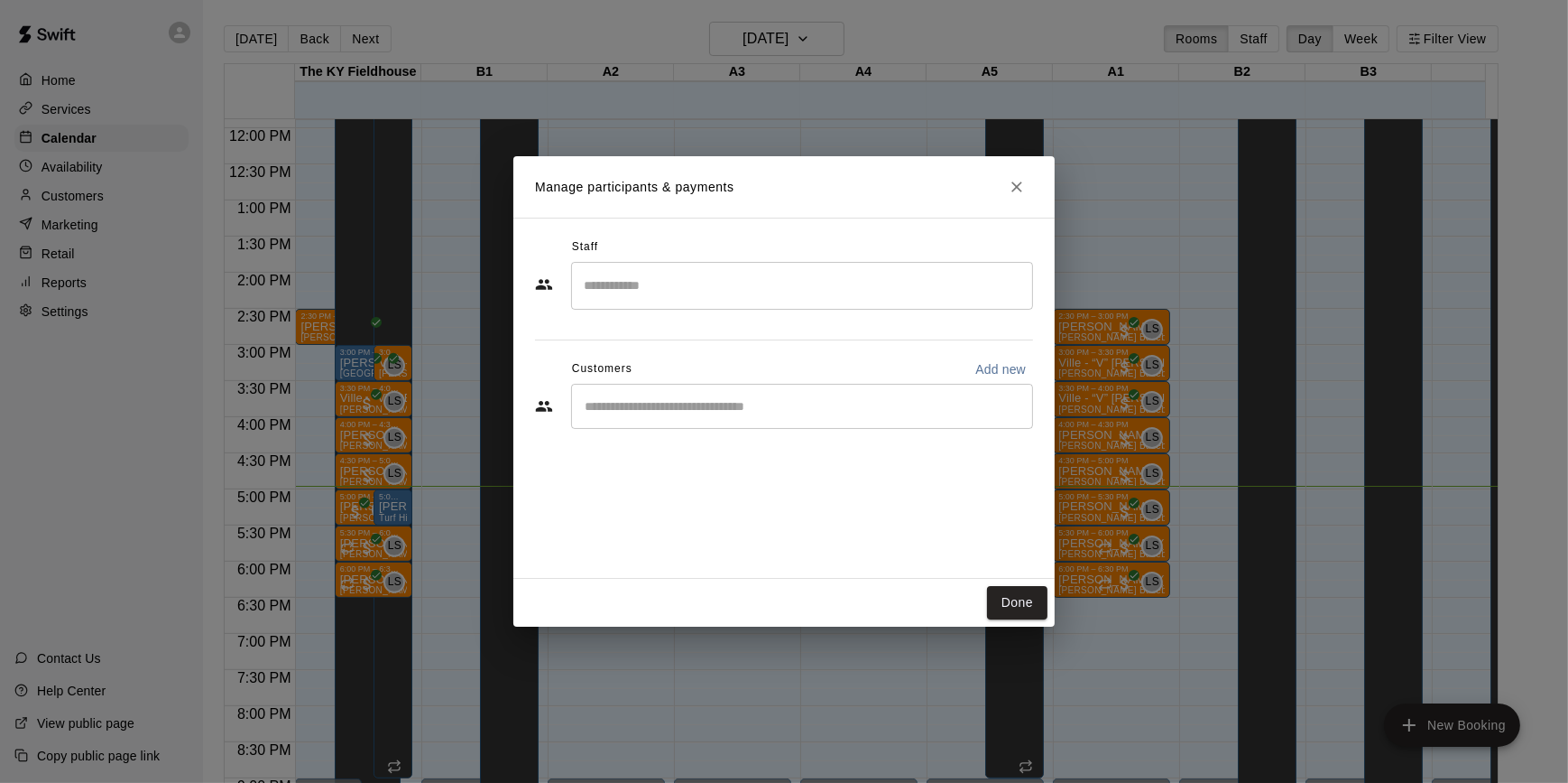
click at [676, 406] on input "Start typing to search customers..." at bounding box center [802, 406] width 446 height 18
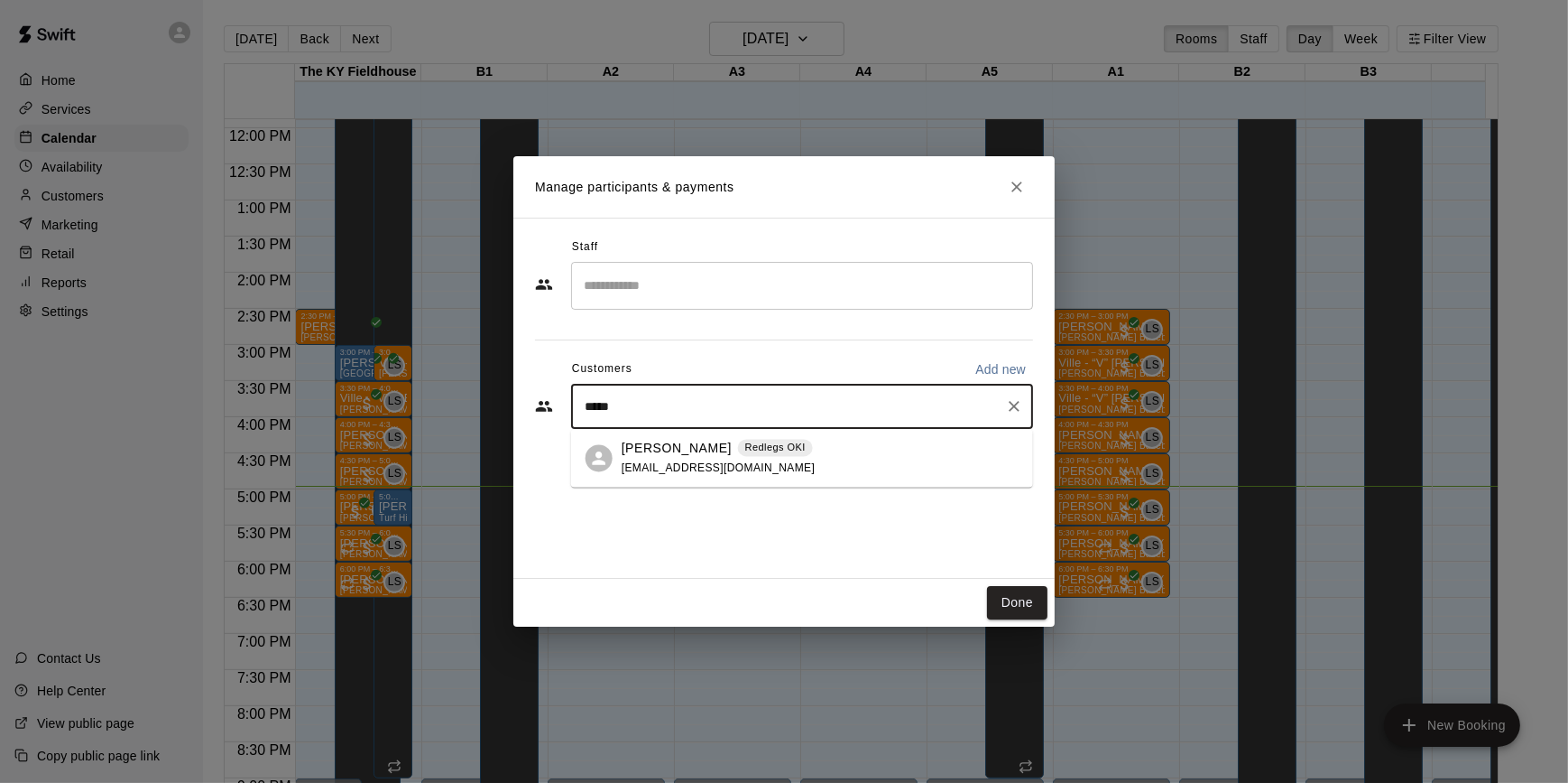
type input "******"
click at [675, 457] on div "[PERSON_NAME] Redlegs OKI [EMAIL_ADDRESS][DOMAIN_NAME]" at bounding box center [718, 458] width 194 height 39
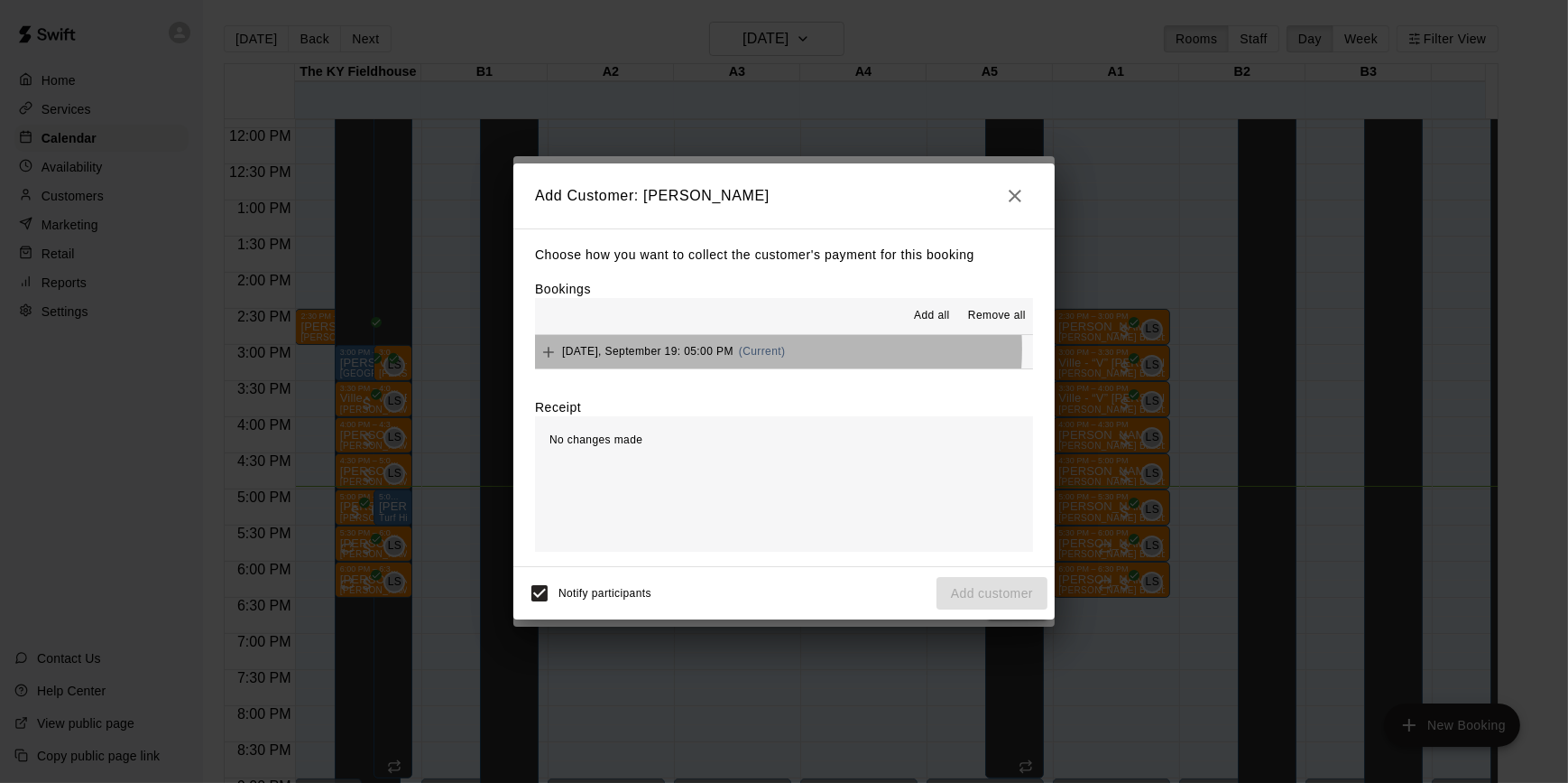
click at [746, 350] on span "(Current)" at bounding box center [763, 351] width 47 height 13
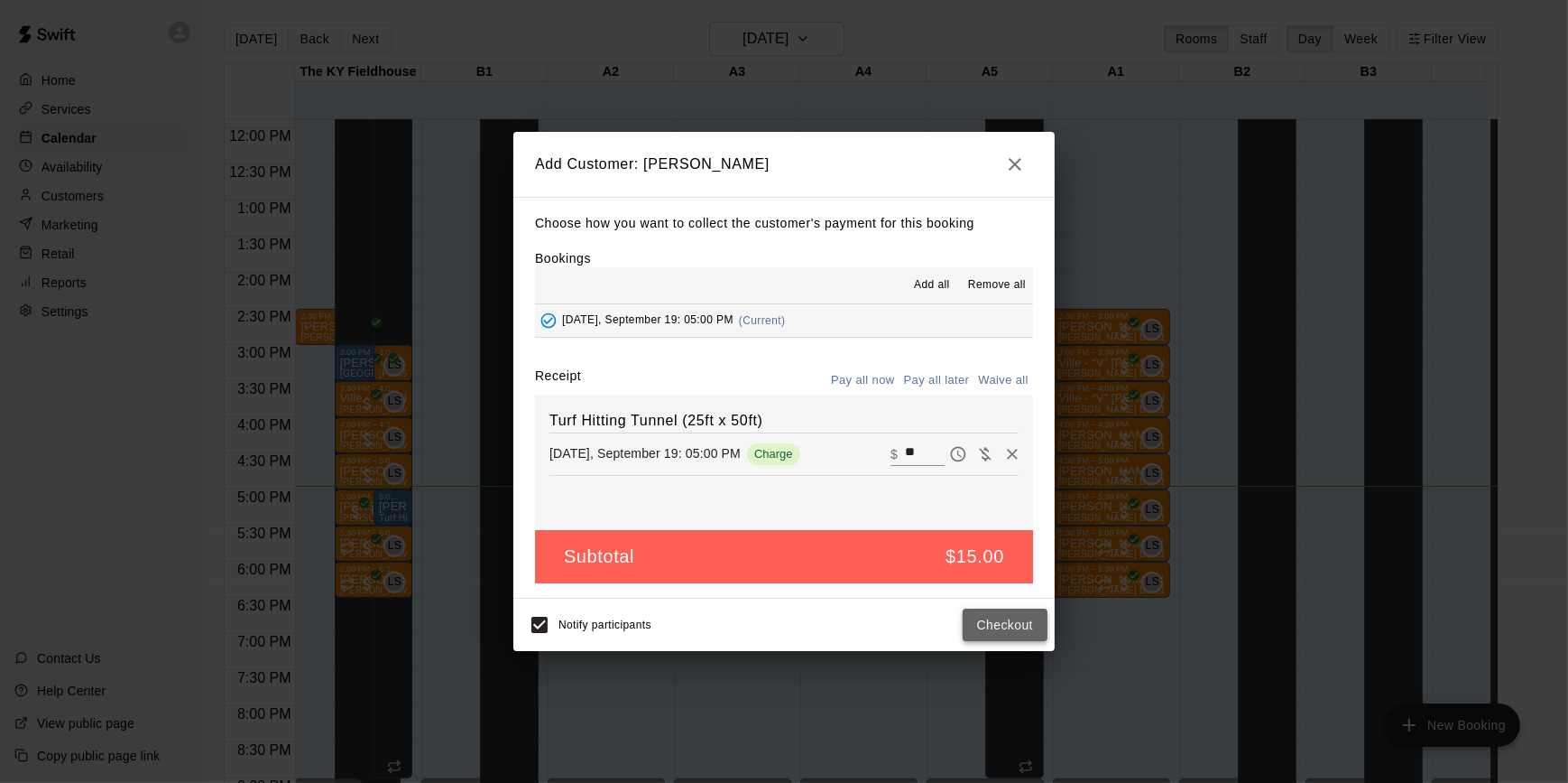
click at [1005, 618] on button "Checkout" at bounding box center [1005, 625] width 85 height 33
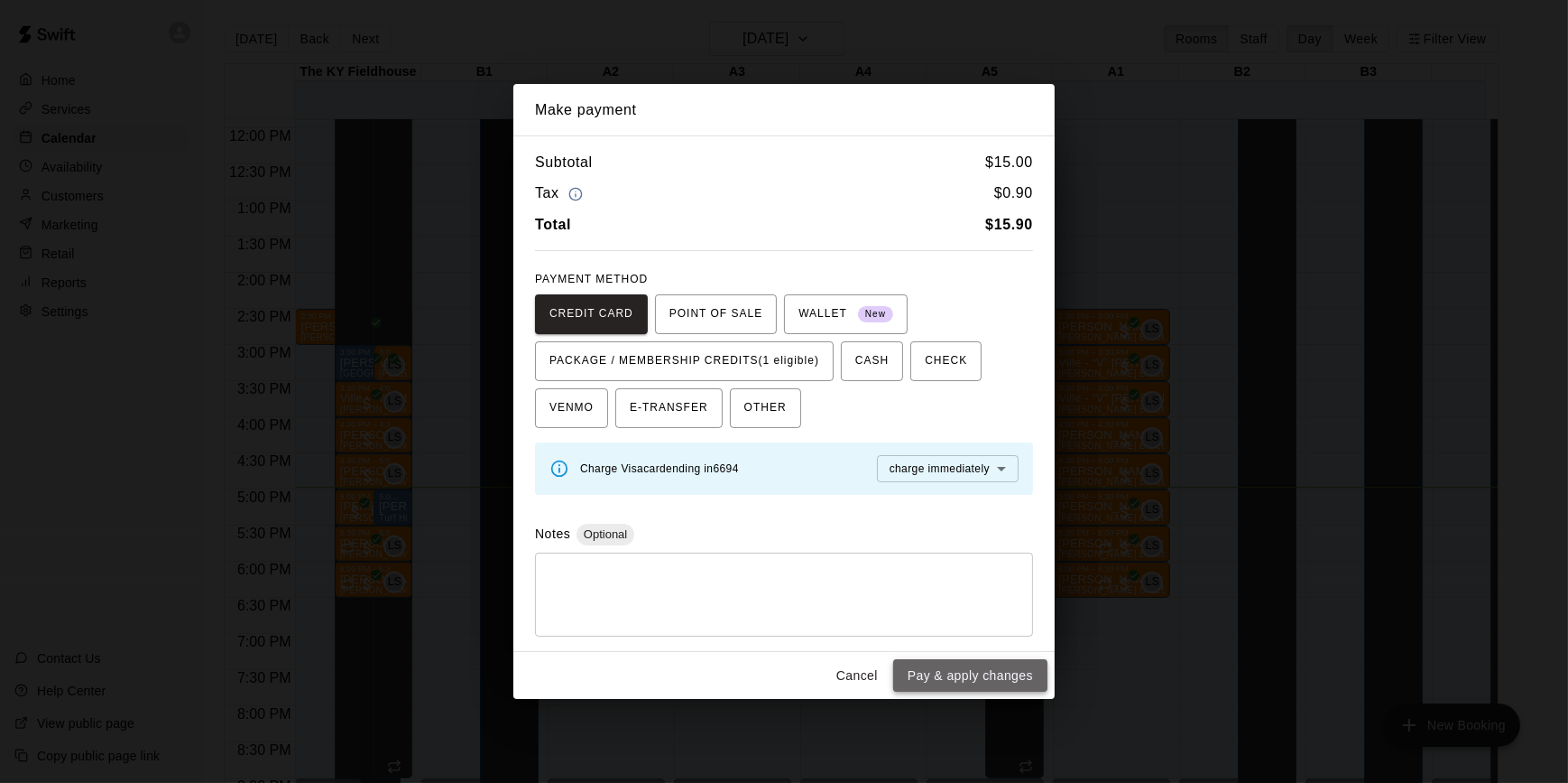
click at [997, 674] on button "Pay & apply changes" at bounding box center [970, 675] width 155 height 33
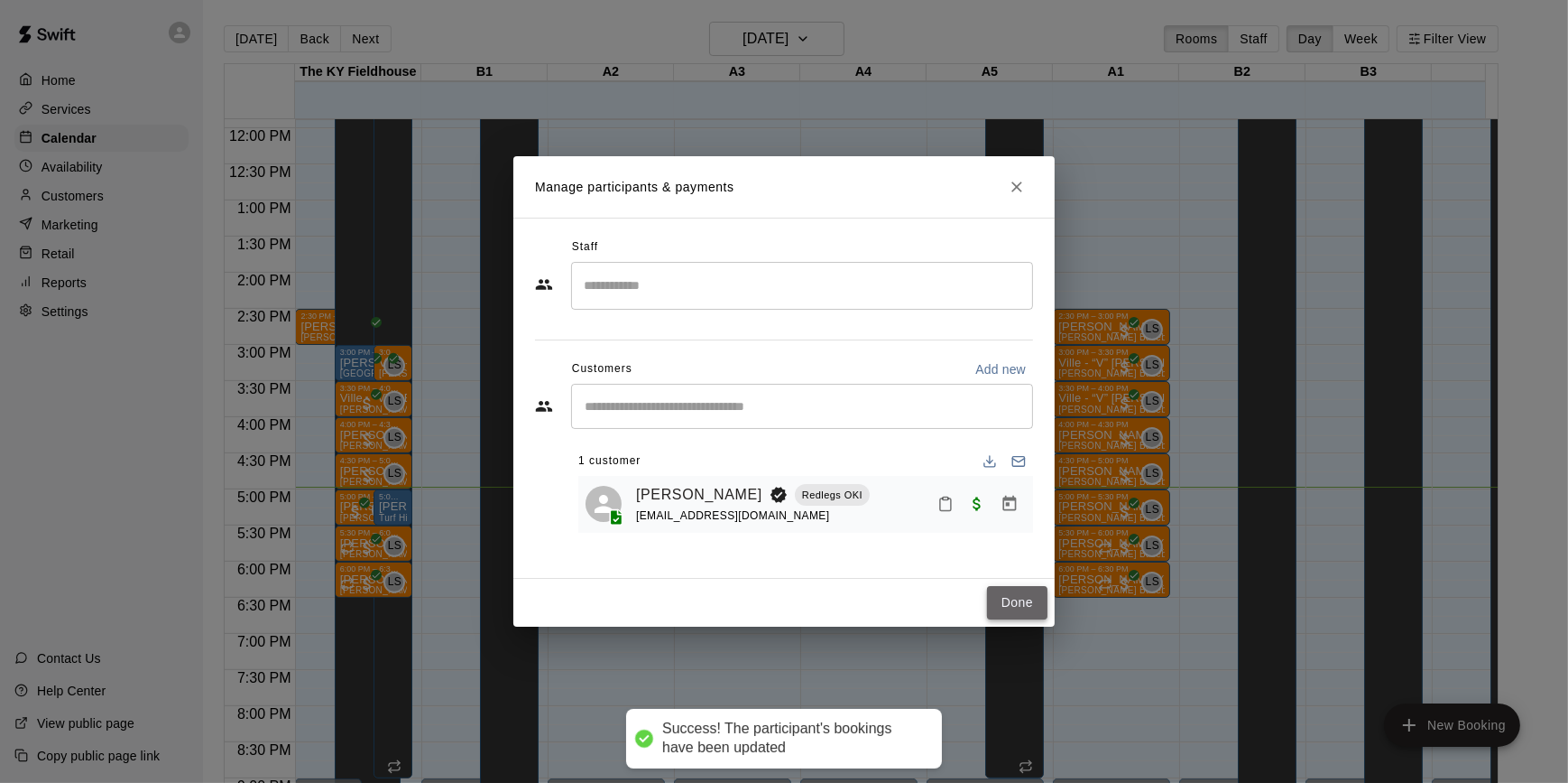
click at [1017, 606] on button "Done" at bounding box center [1017, 602] width 61 height 33
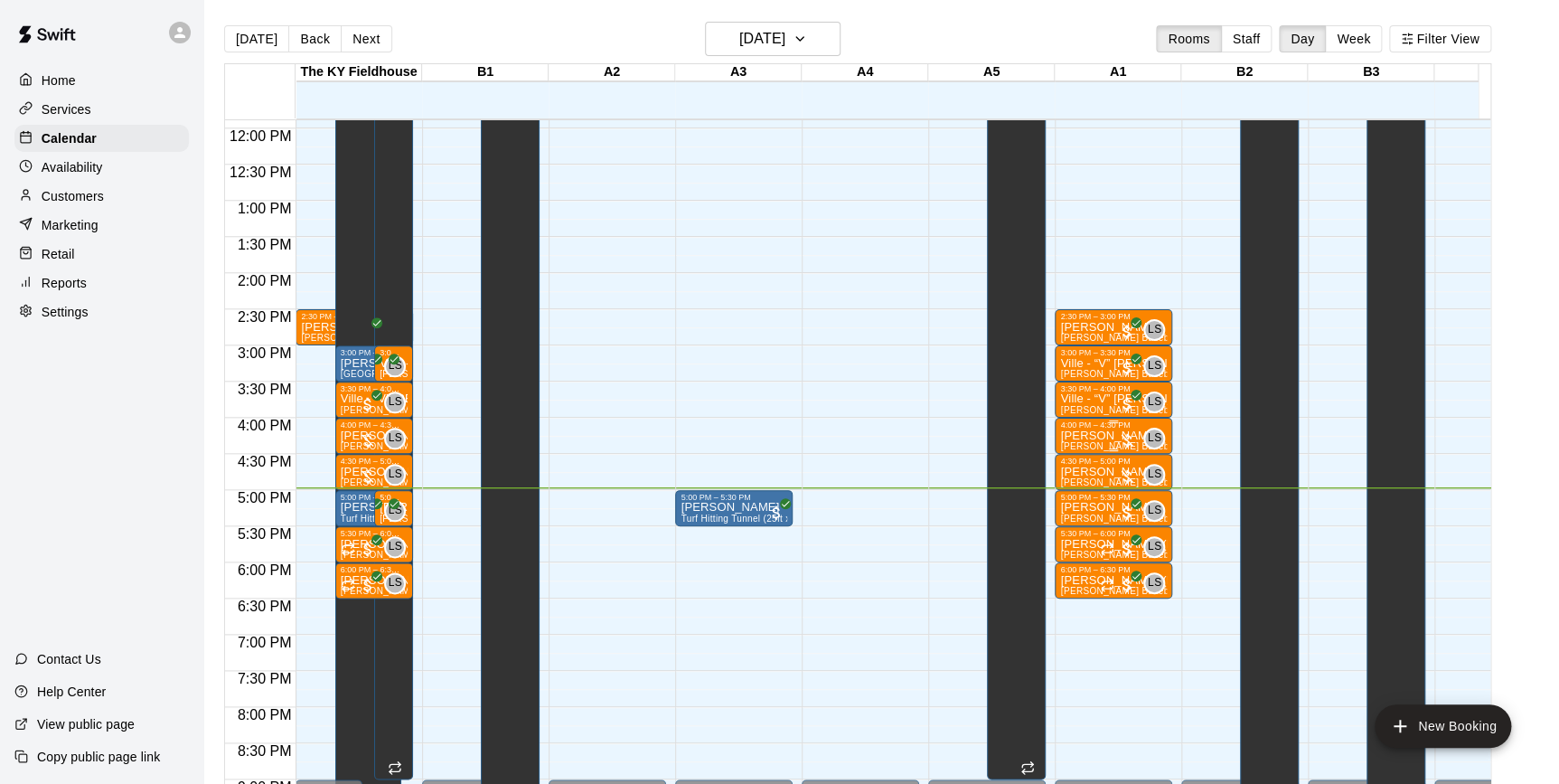
click at [1132, 435] on div at bounding box center [1128, 440] width 18 height 18
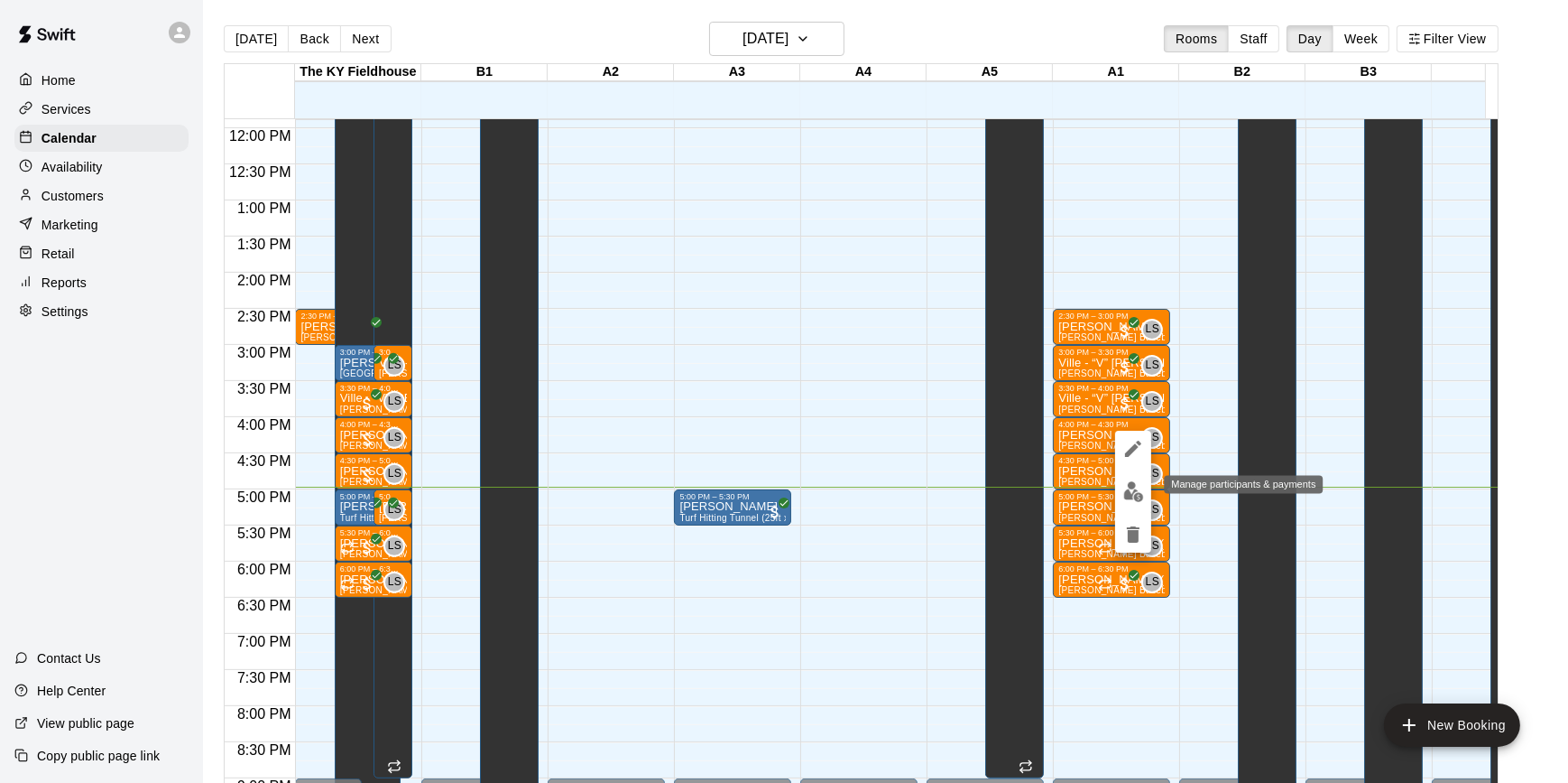
click at [1126, 492] on img "edit" at bounding box center [1133, 491] width 21 height 21
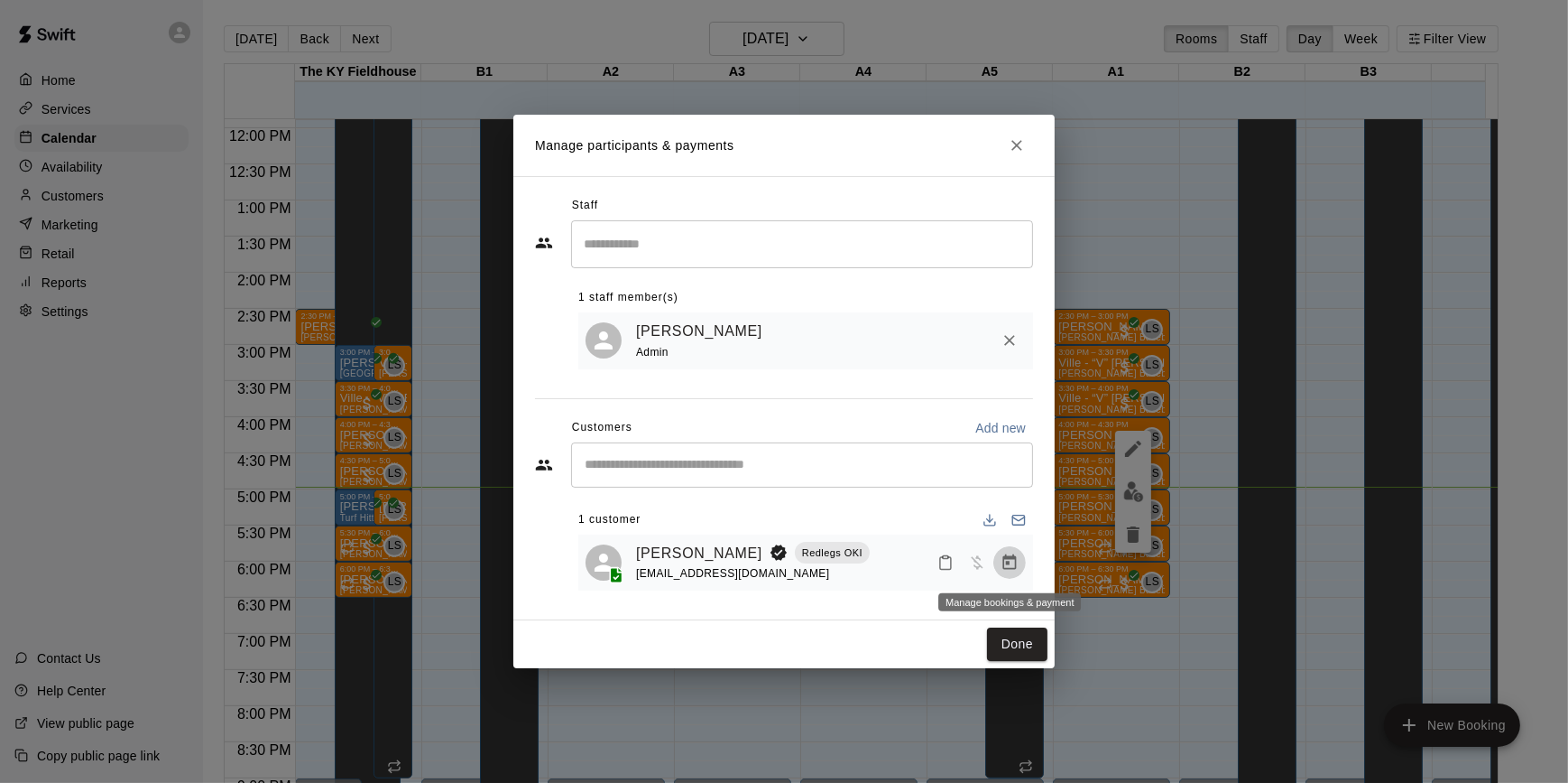
click at [1015, 569] on icon "Manage bookings & payment" at bounding box center [1010, 562] width 18 height 18
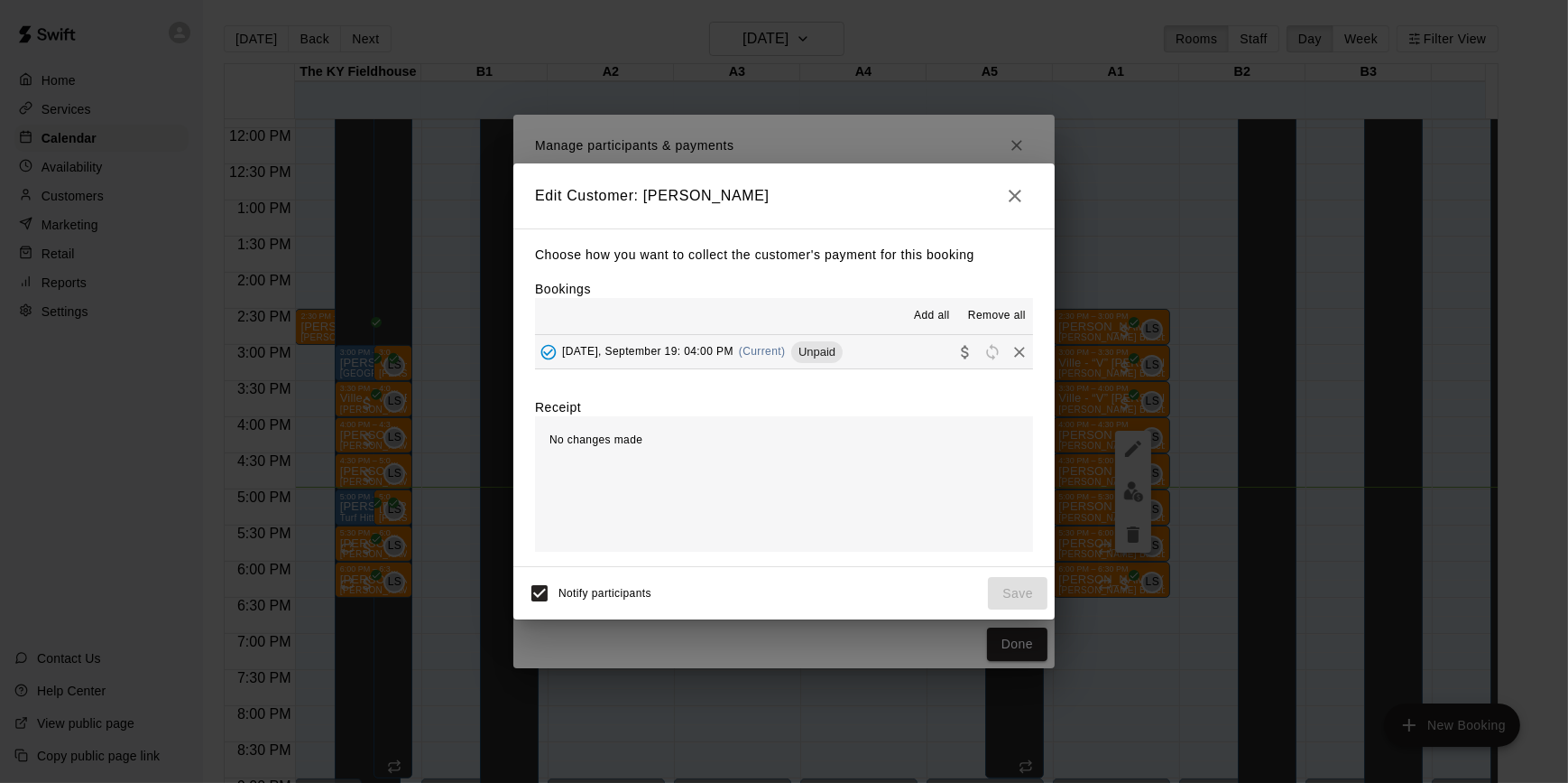
click at [821, 342] on div "Unpaid" at bounding box center [817, 352] width 52 height 22
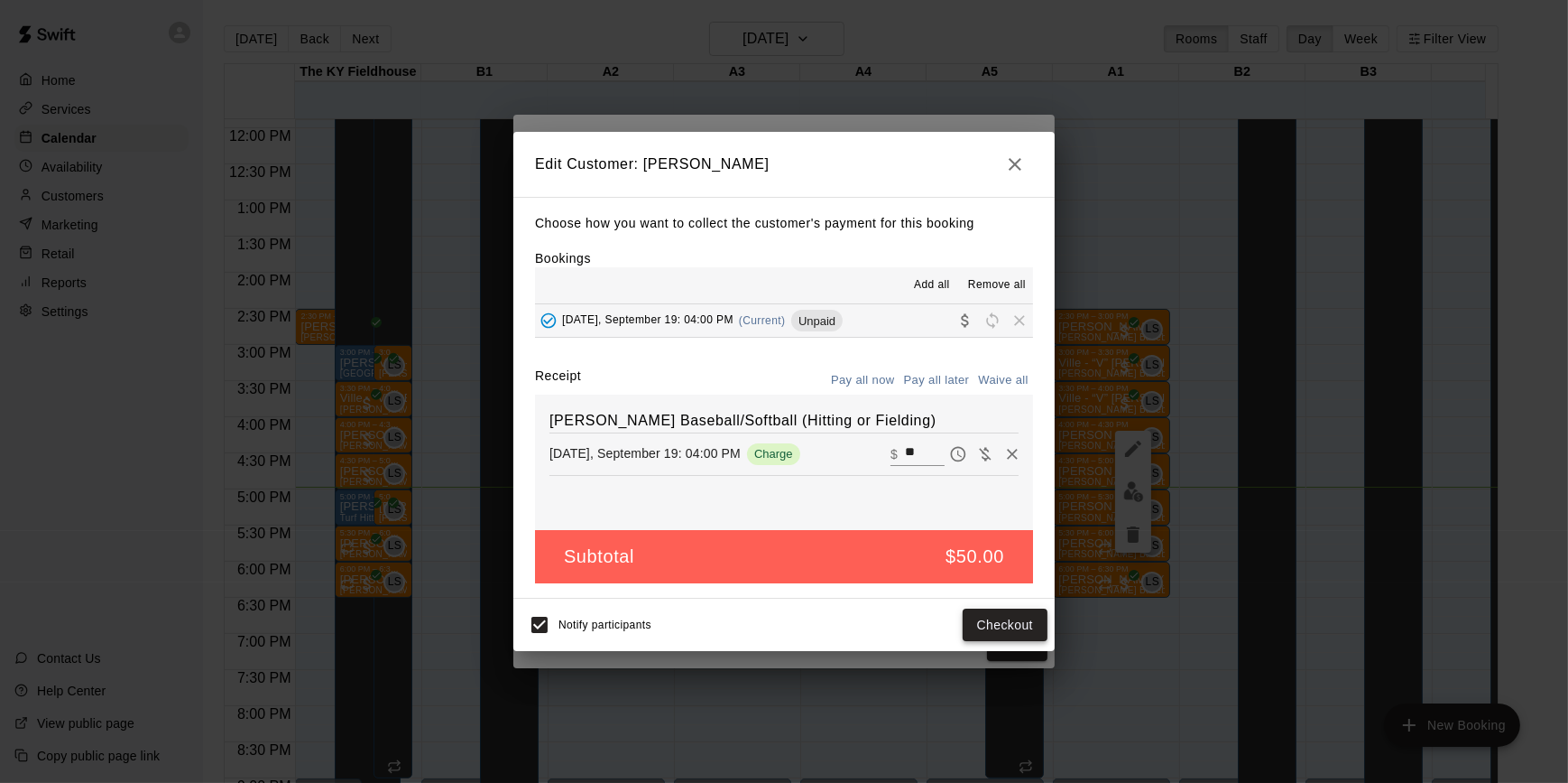
click at [984, 622] on button "Checkout" at bounding box center [1005, 625] width 85 height 33
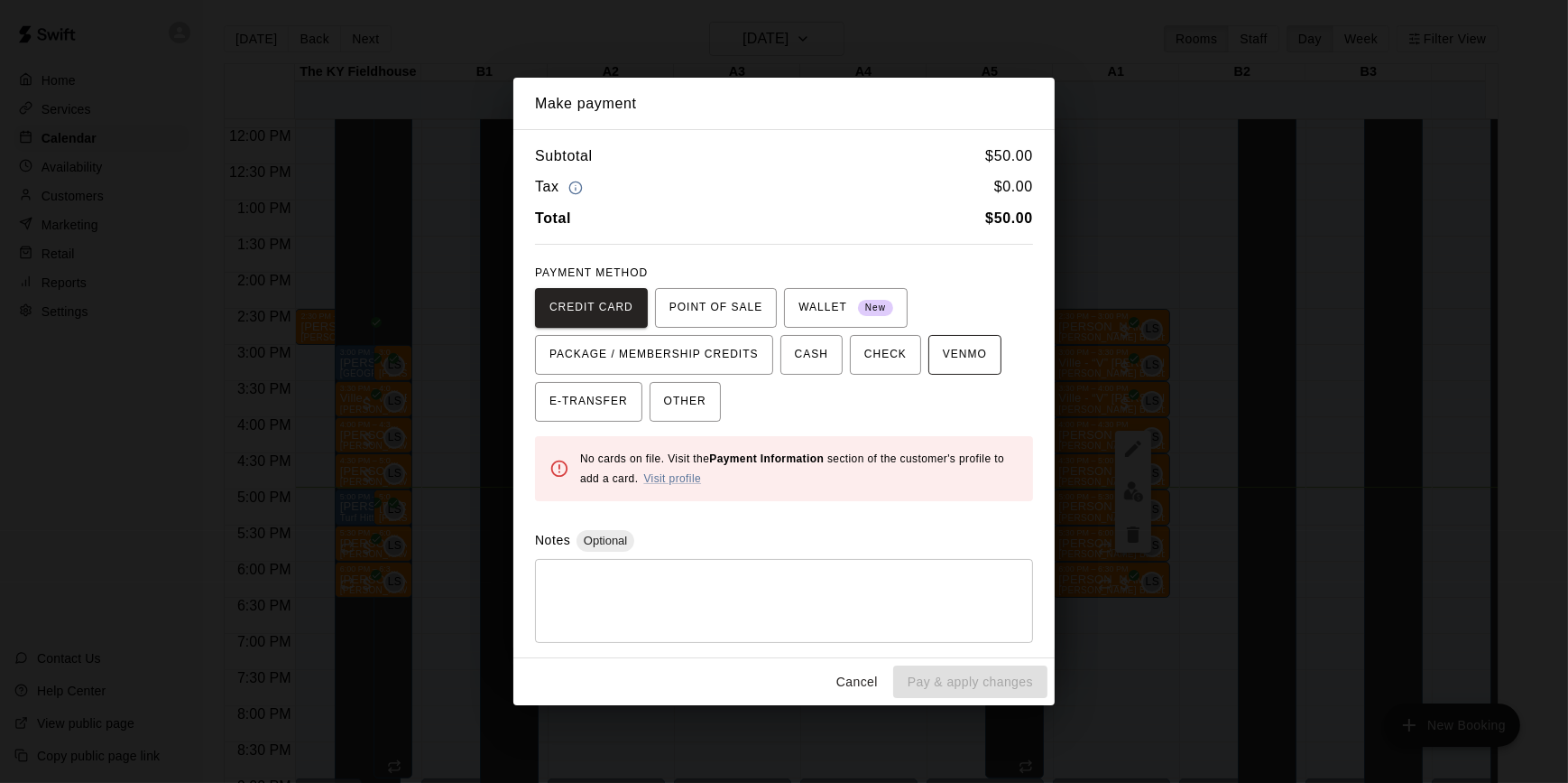
click at [943, 364] on span "VENMO" at bounding box center [965, 355] width 44 height 29
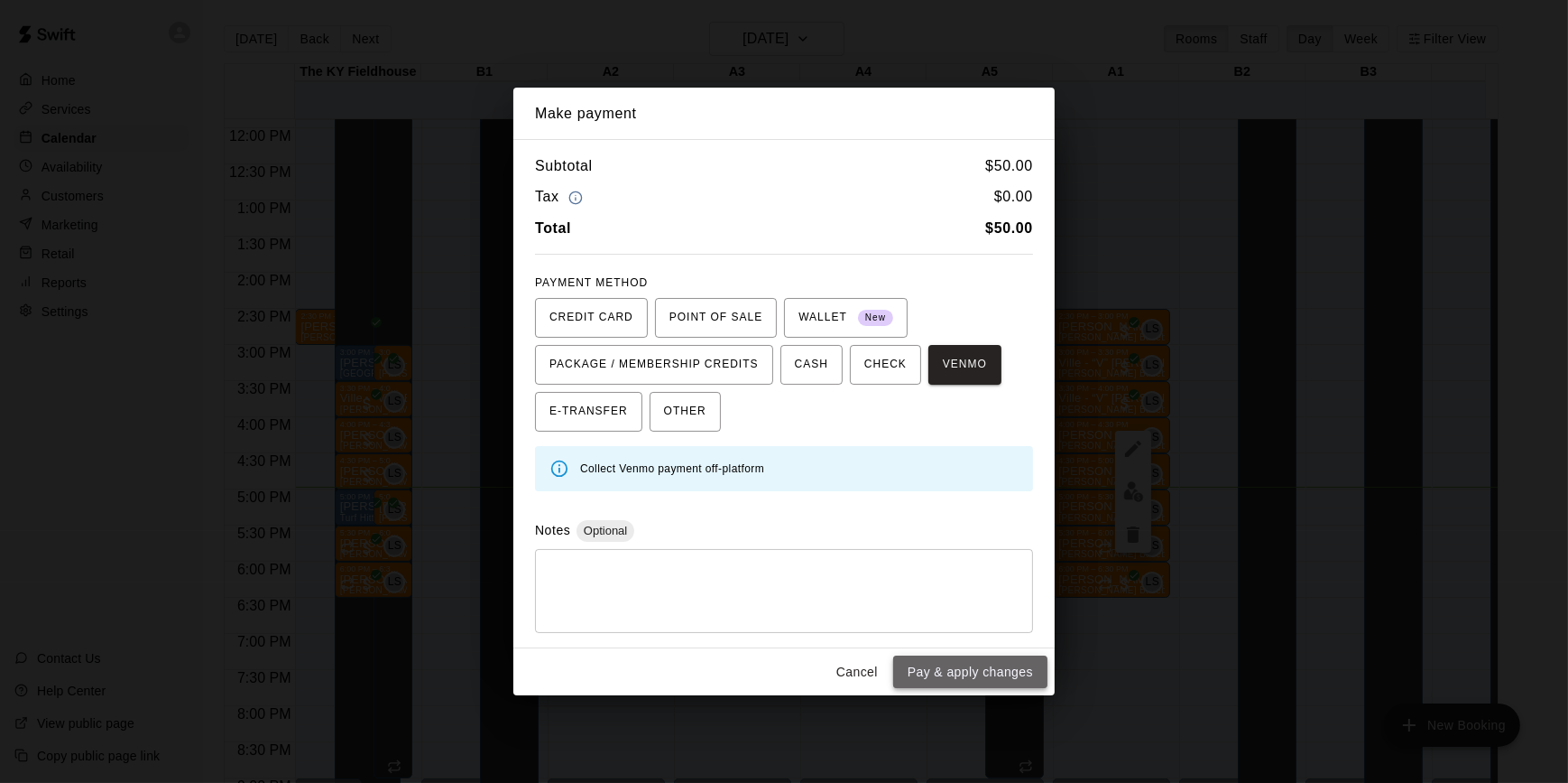
click at [979, 664] on button "Pay & apply changes" at bounding box center [970, 672] width 155 height 33
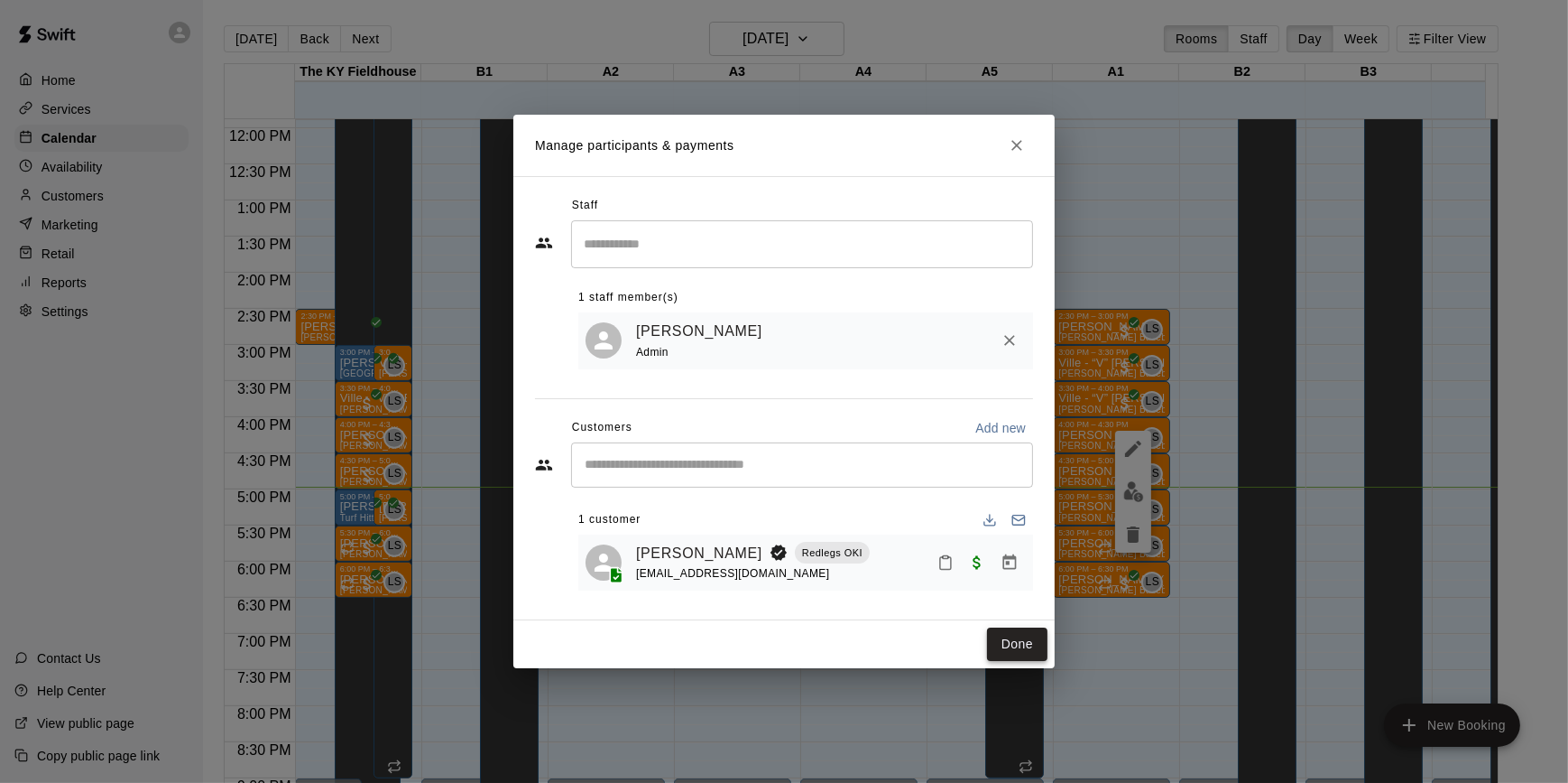
click at [1003, 641] on button "Done" at bounding box center [1017, 644] width 61 height 33
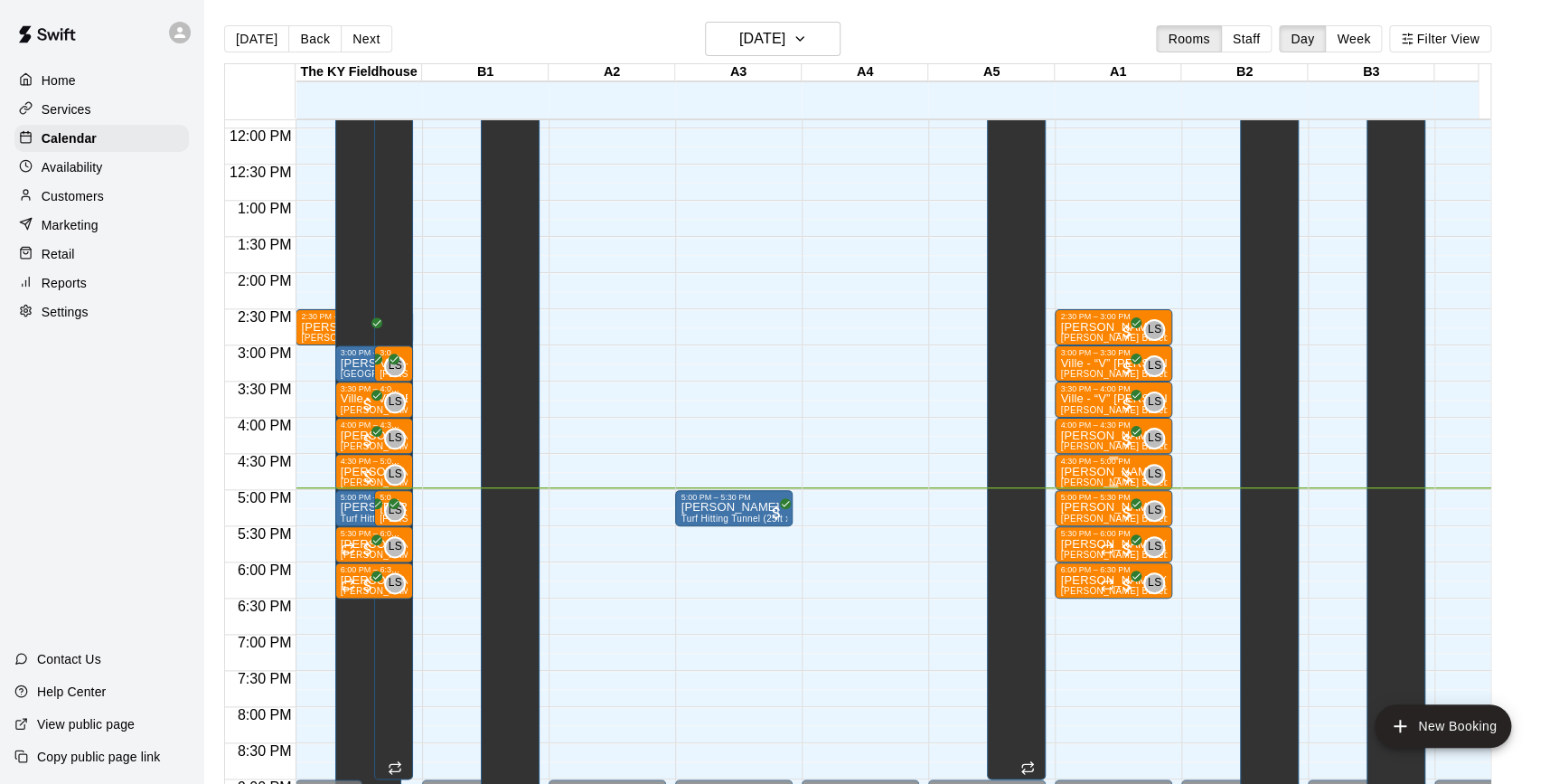
click at [1128, 478] on div at bounding box center [1128, 477] width 18 height 18
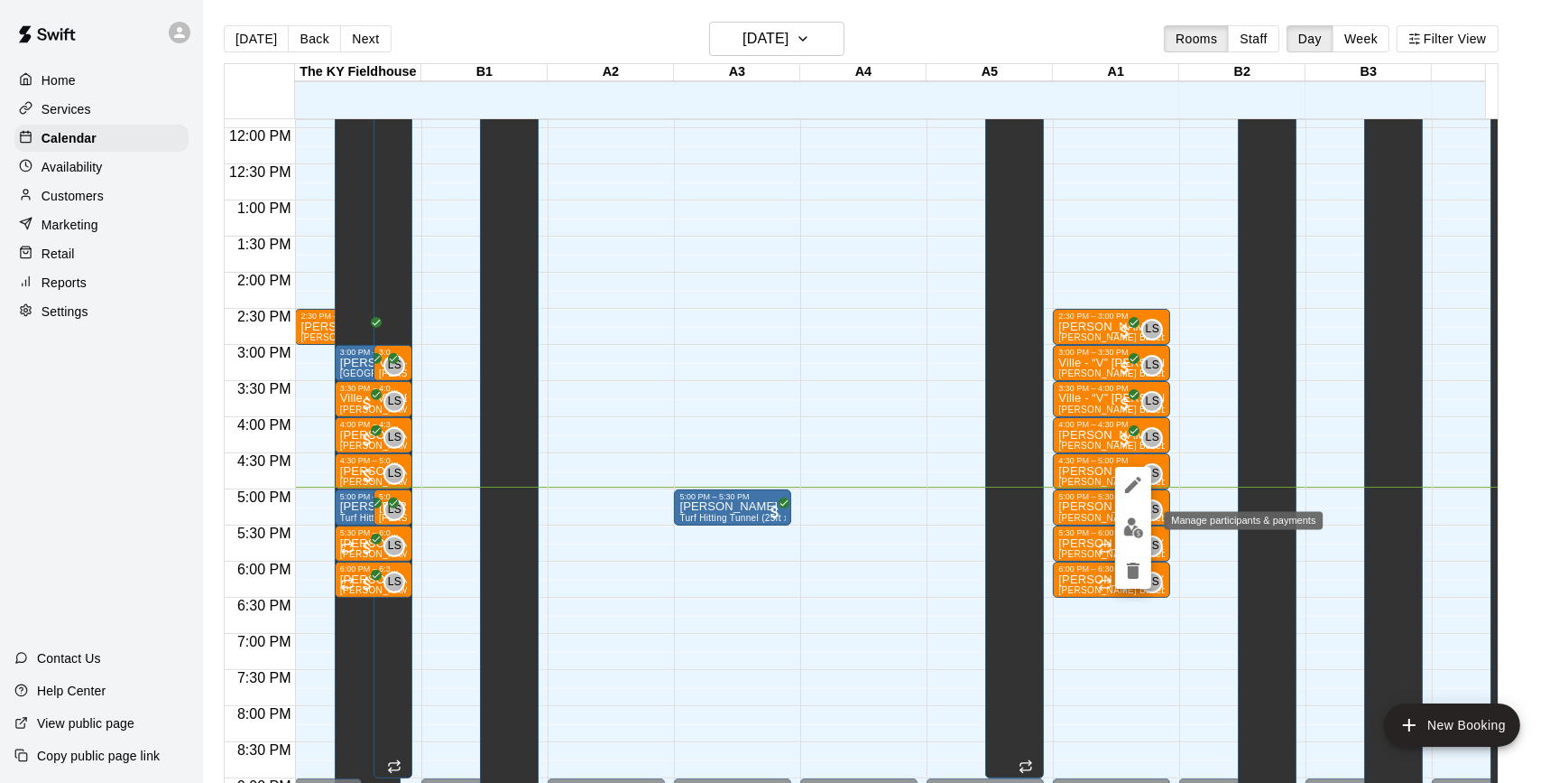
click at [1136, 528] on img "edit" at bounding box center [1133, 527] width 21 height 21
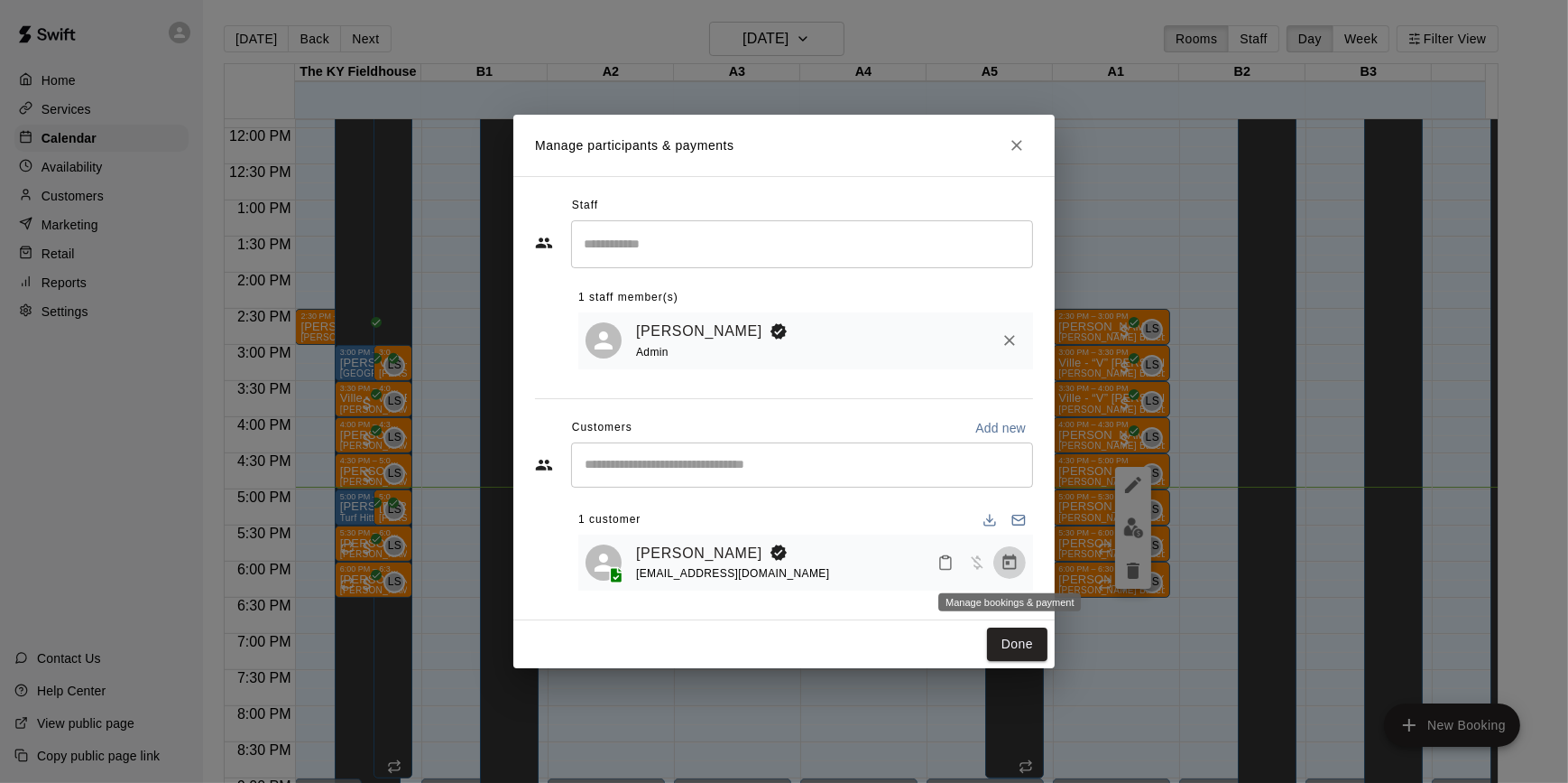
click at [1006, 578] on button "Manage bookings & payment" at bounding box center [1010, 562] width 33 height 33
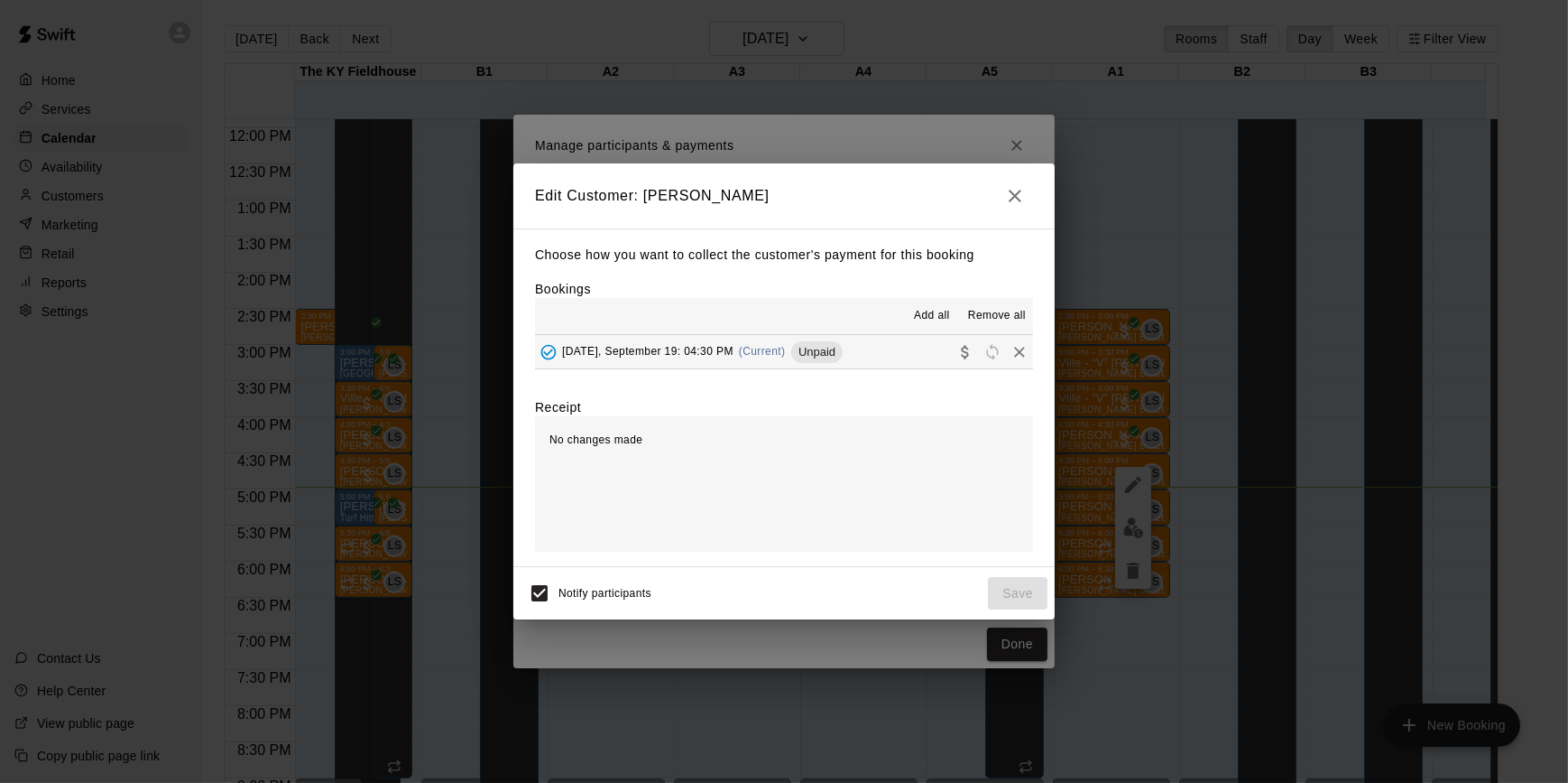
click at [787, 365] on div "[DATE], September 19: 04:30 PM (Current) Unpaid" at bounding box center [689, 352] width 308 height 27
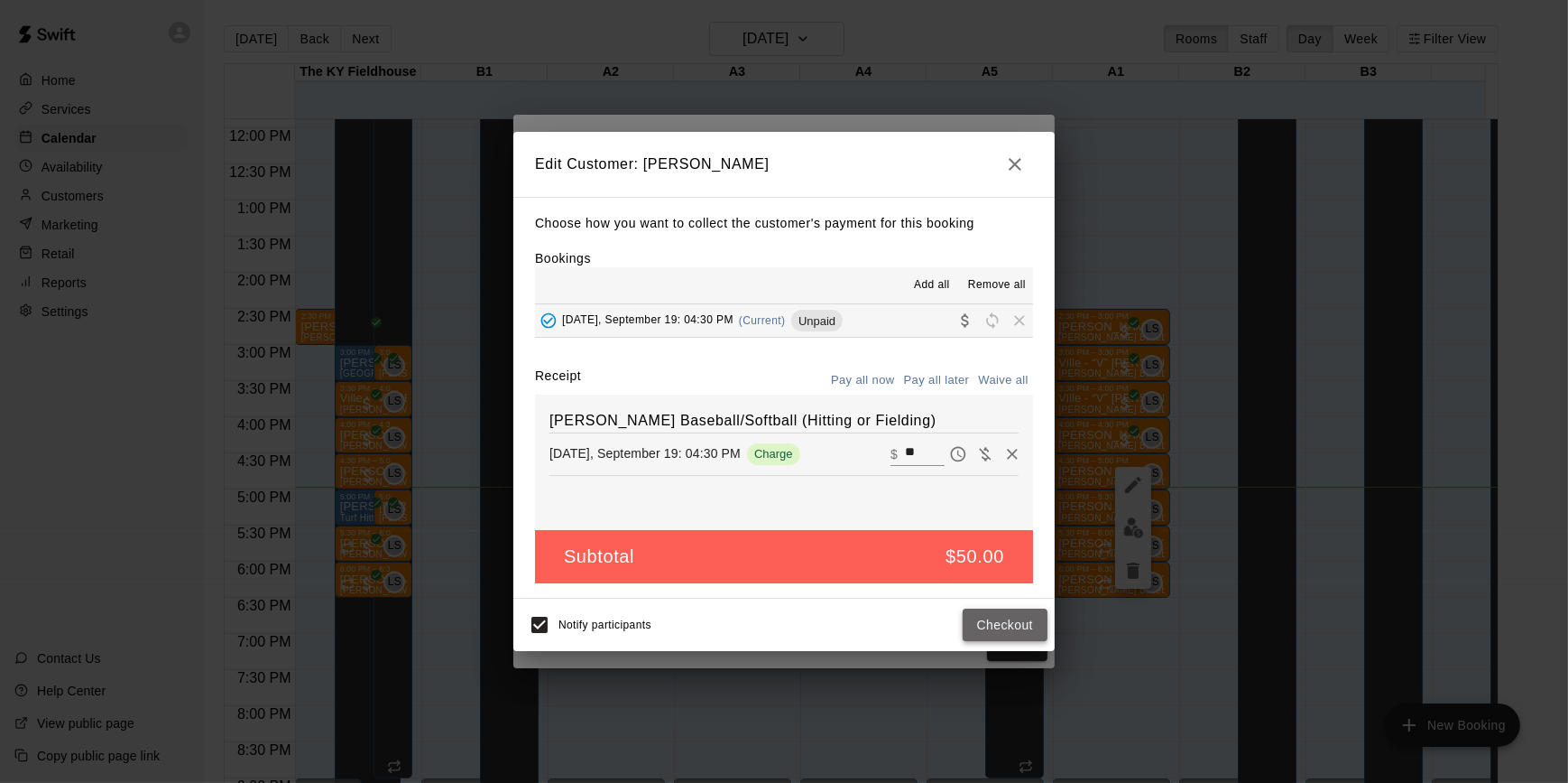
click at [996, 627] on button "Checkout" at bounding box center [1005, 625] width 85 height 33
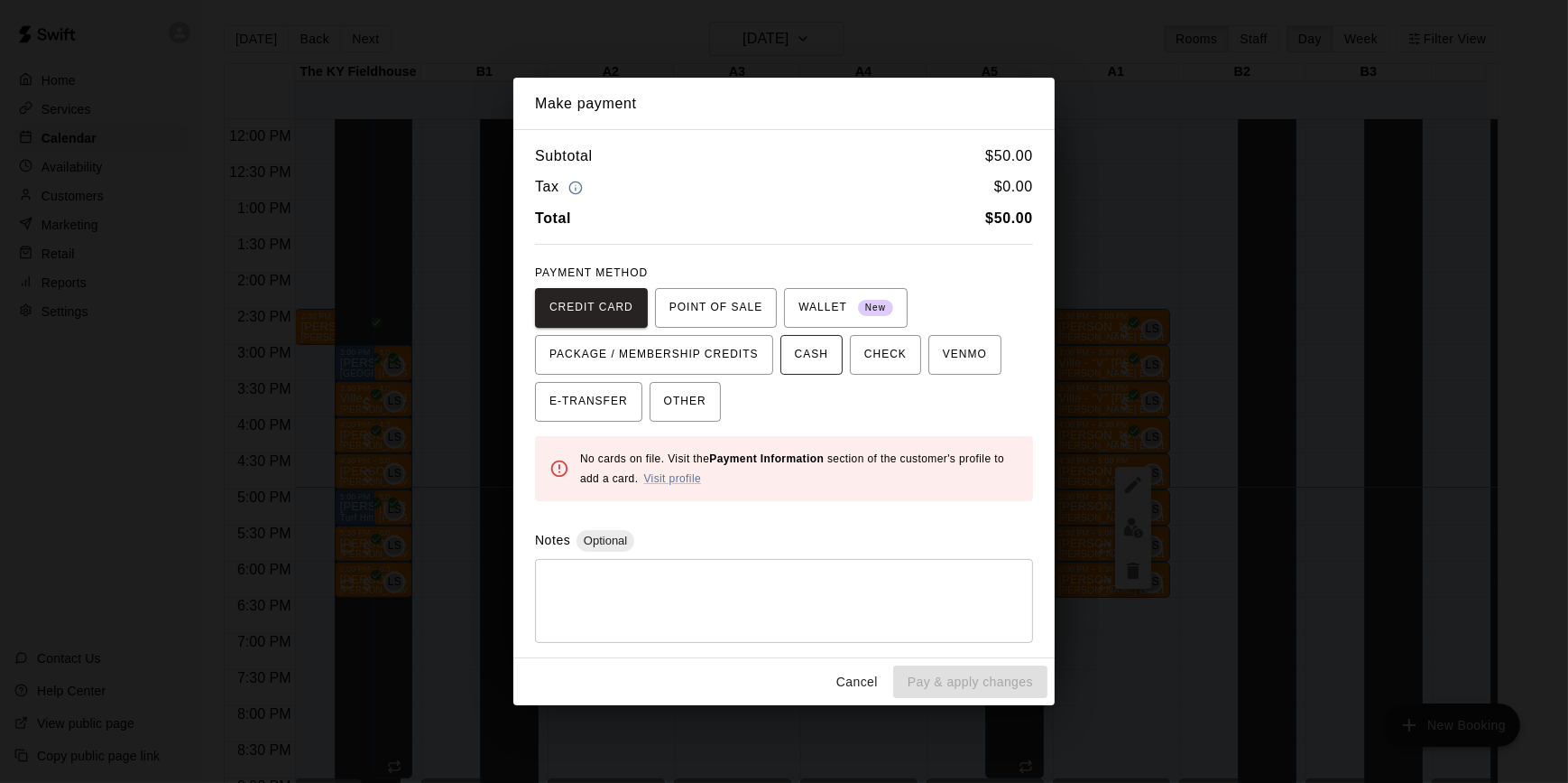
click at [801, 345] on span "CASH" at bounding box center [812, 355] width 33 height 29
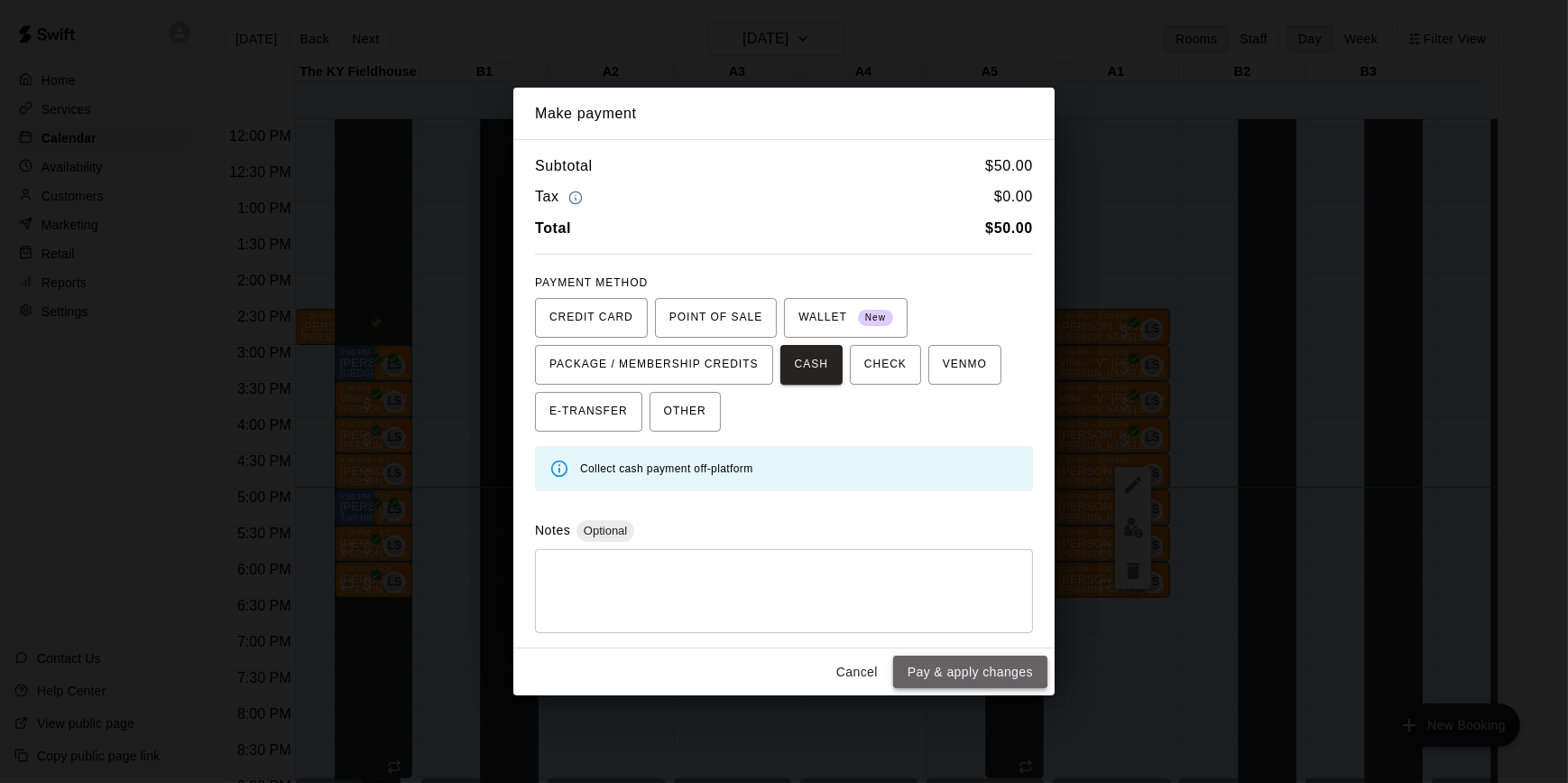
click at [969, 660] on button "Pay & apply changes" at bounding box center [970, 672] width 155 height 33
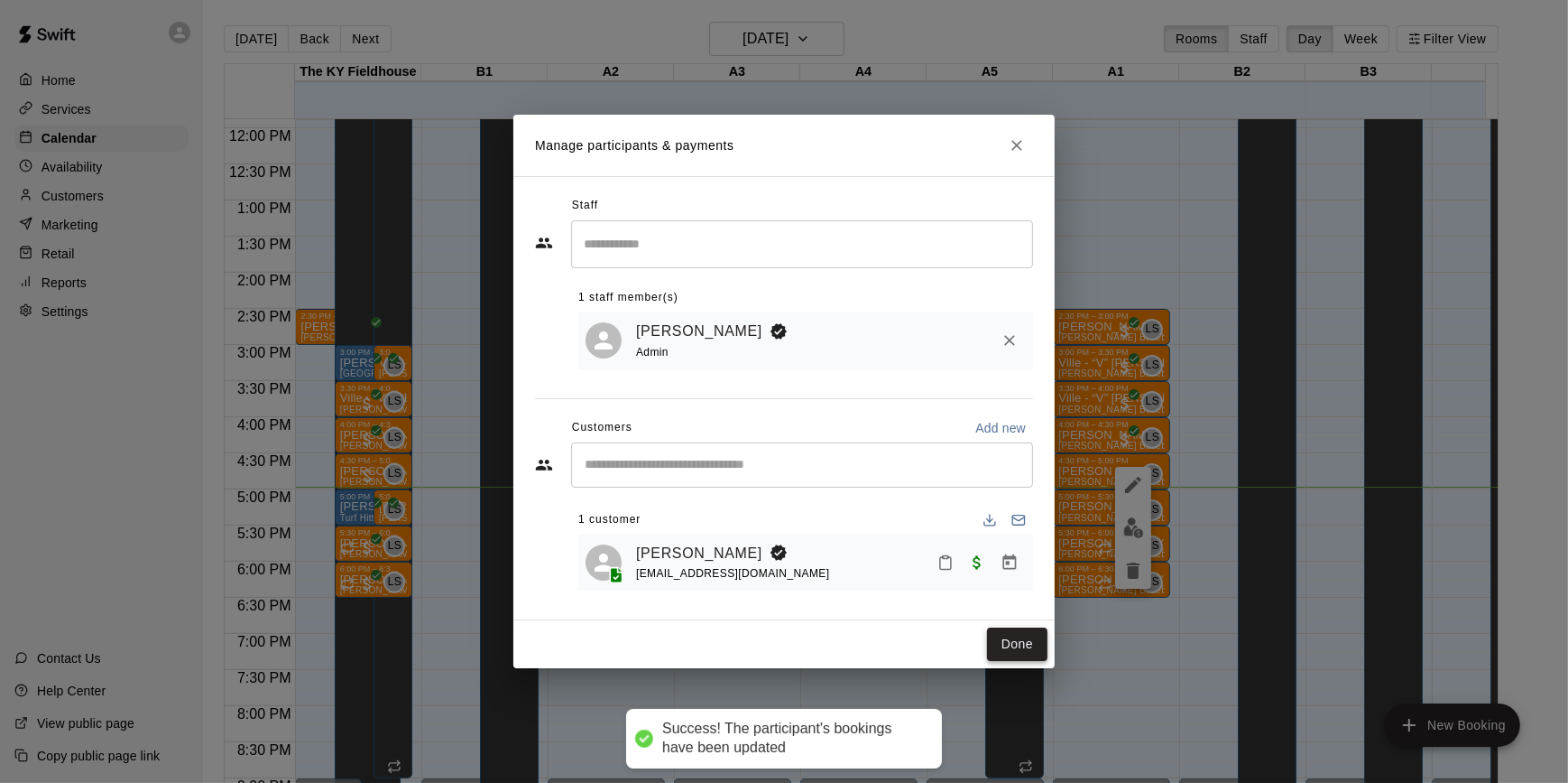
click at [1019, 644] on button "Done" at bounding box center [1017, 644] width 61 height 33
